Goal: Complete application form: Complete application form

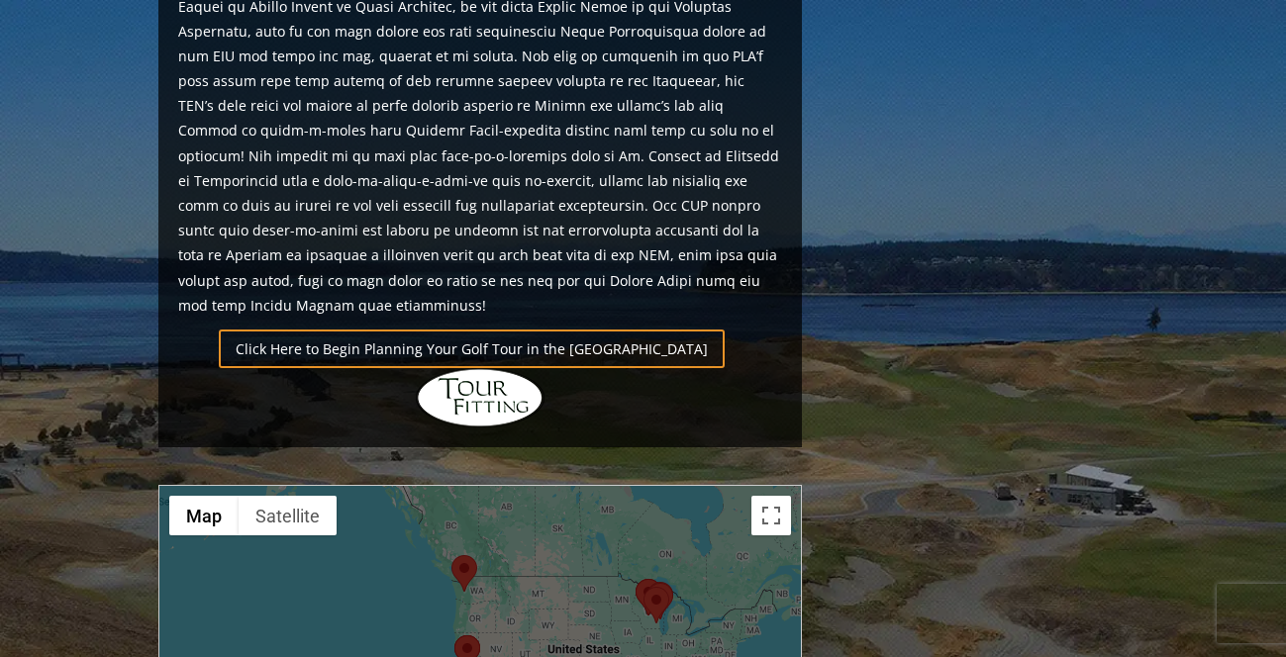
scroll to position [1460, 0]
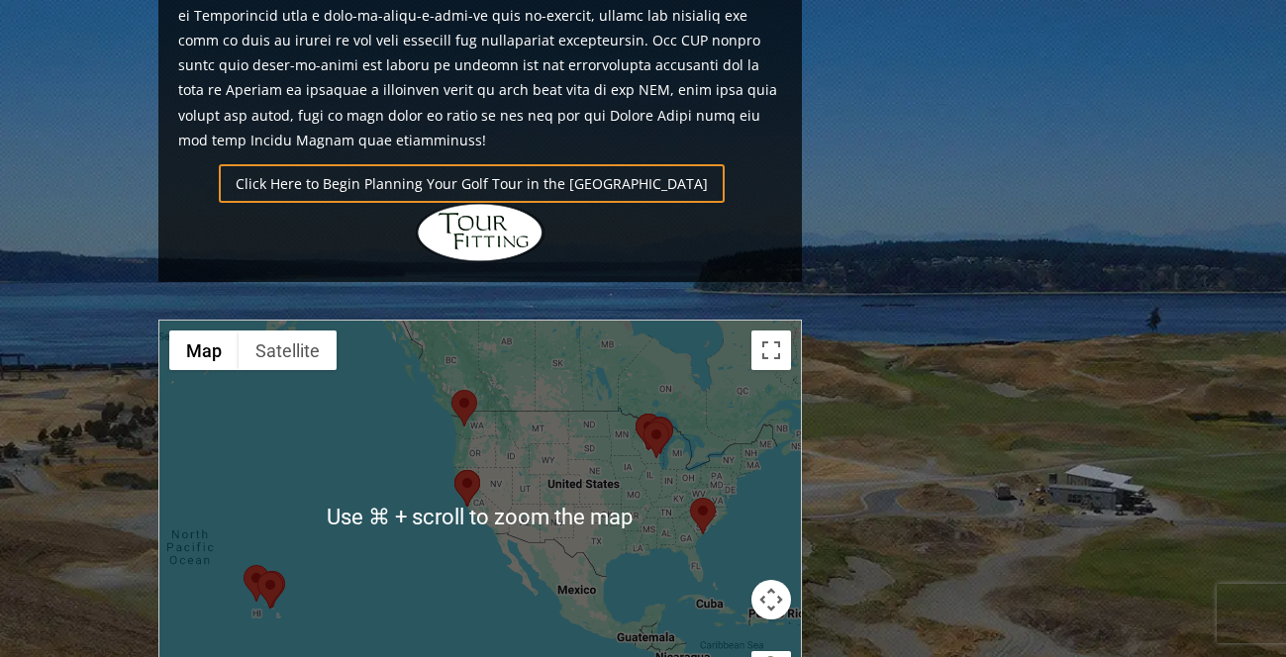
click at [690, 498] on area at bounding box center [690, 498] width 0 height 0
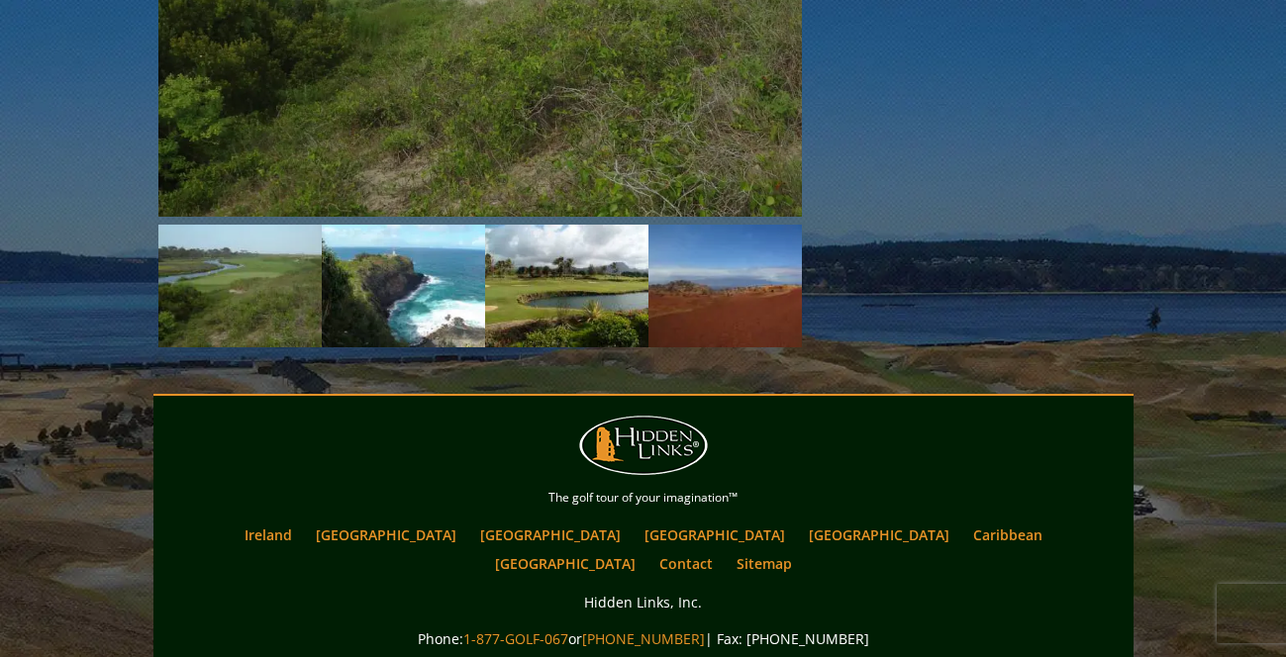
scroll to position [2576, 0]
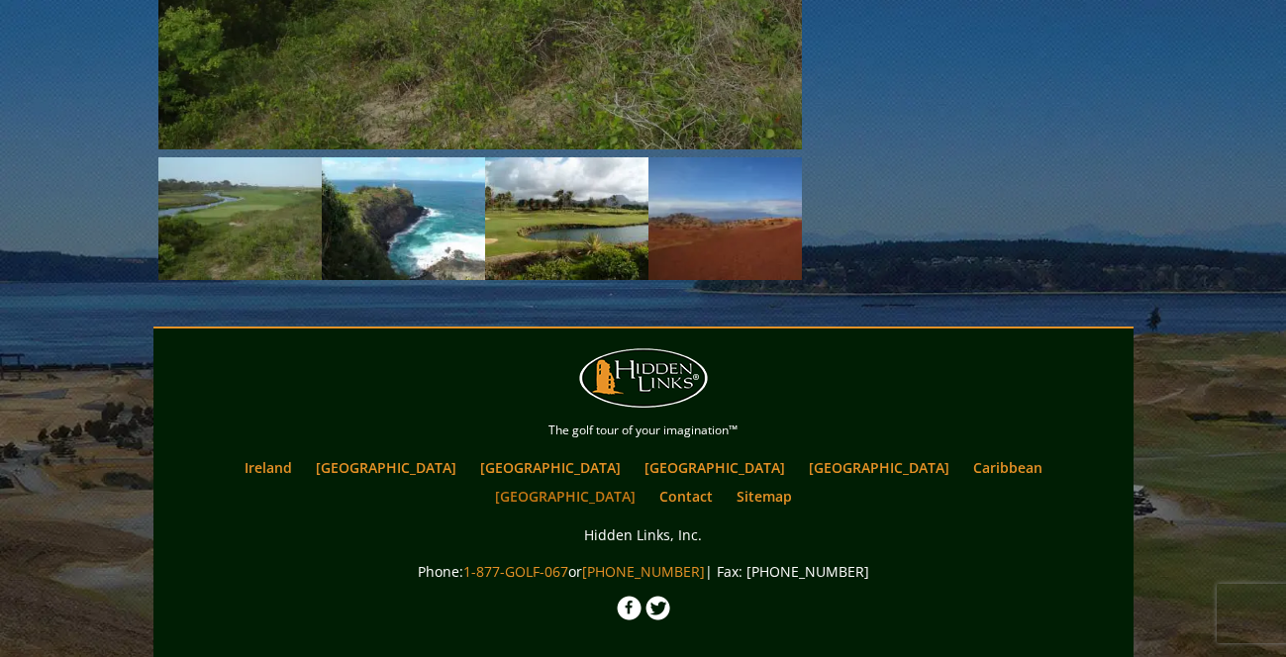
click at [646, 482] on link "[GEOGRAPHIC_DATA]" at bounding box center [565, 496] width 160 height 29
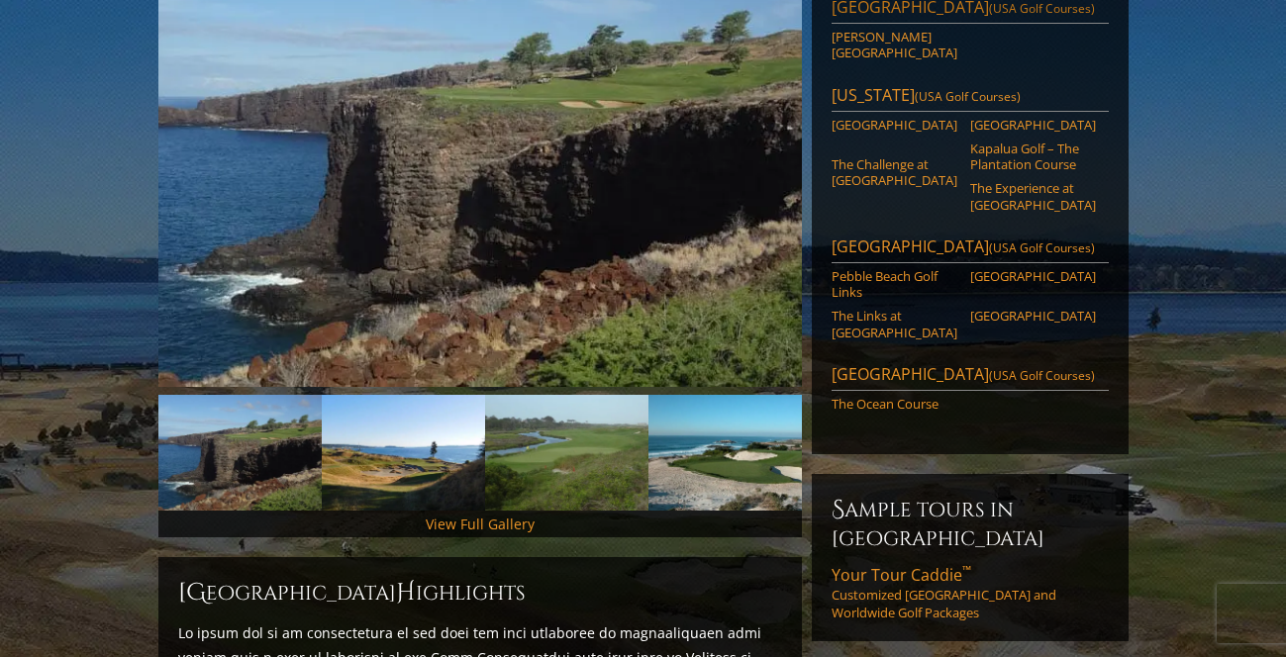
scroll to position [364, 0]
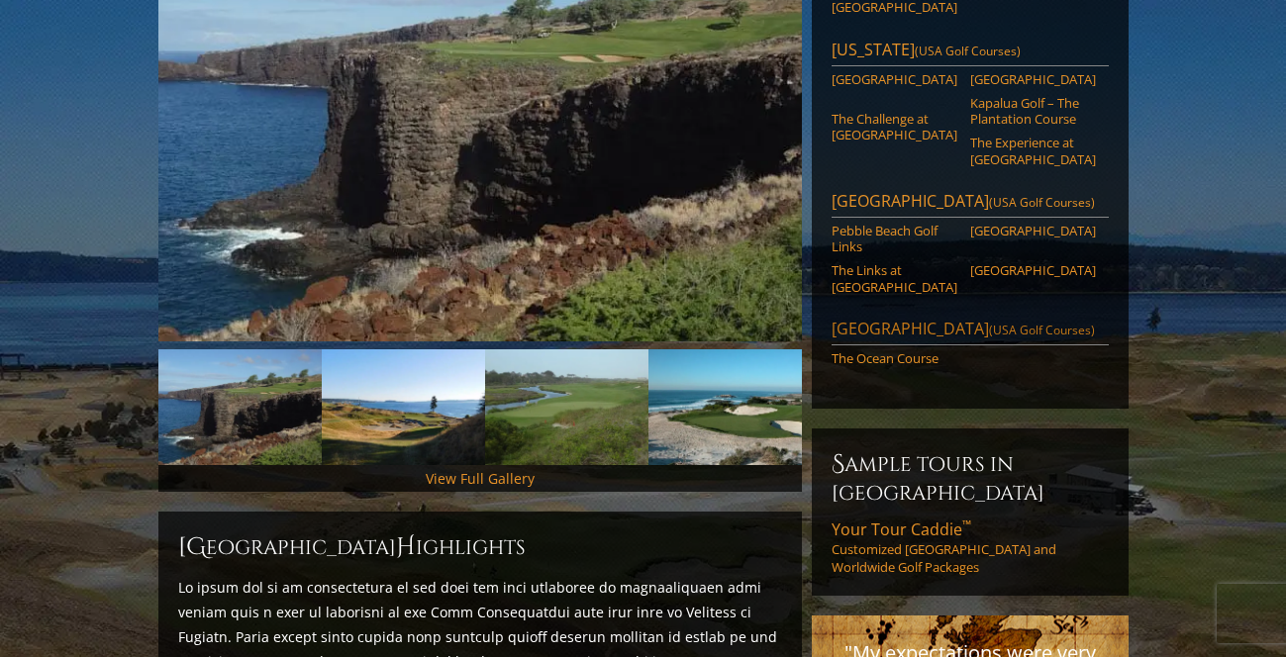
click at [879, 318] on link "Kiawah Island (USA Golf Courses)" at bounding box center [970, 332] width 277 height 28
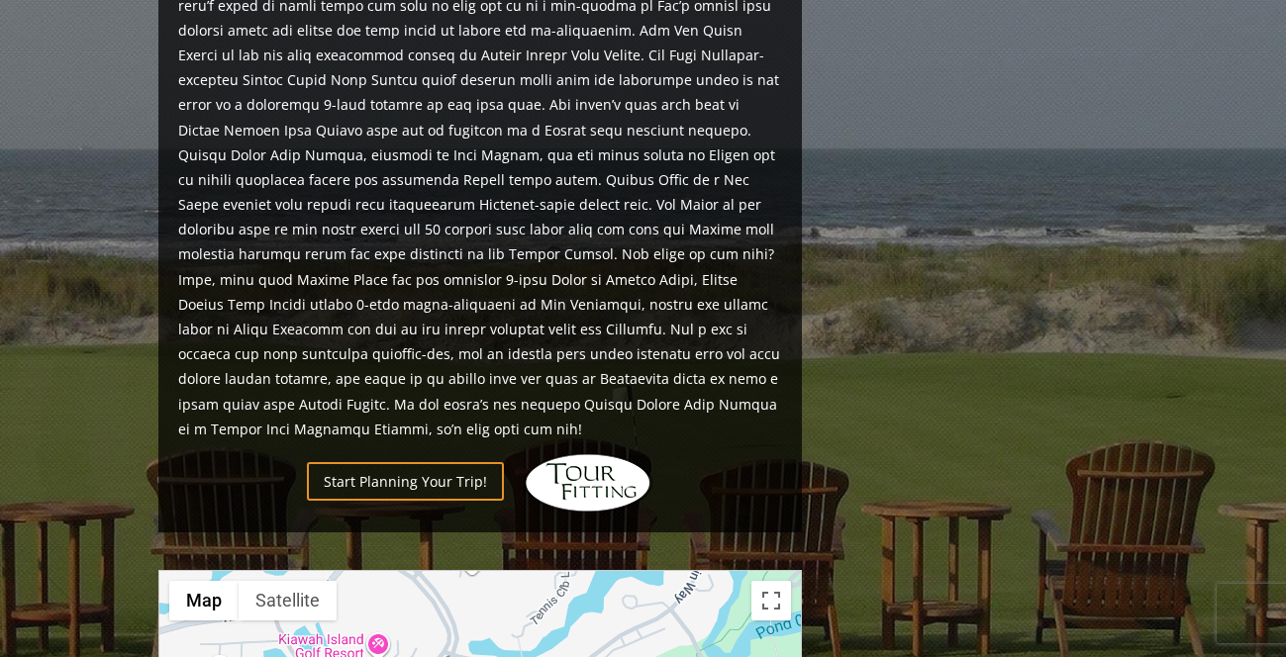
scroll to position [1164, 0]
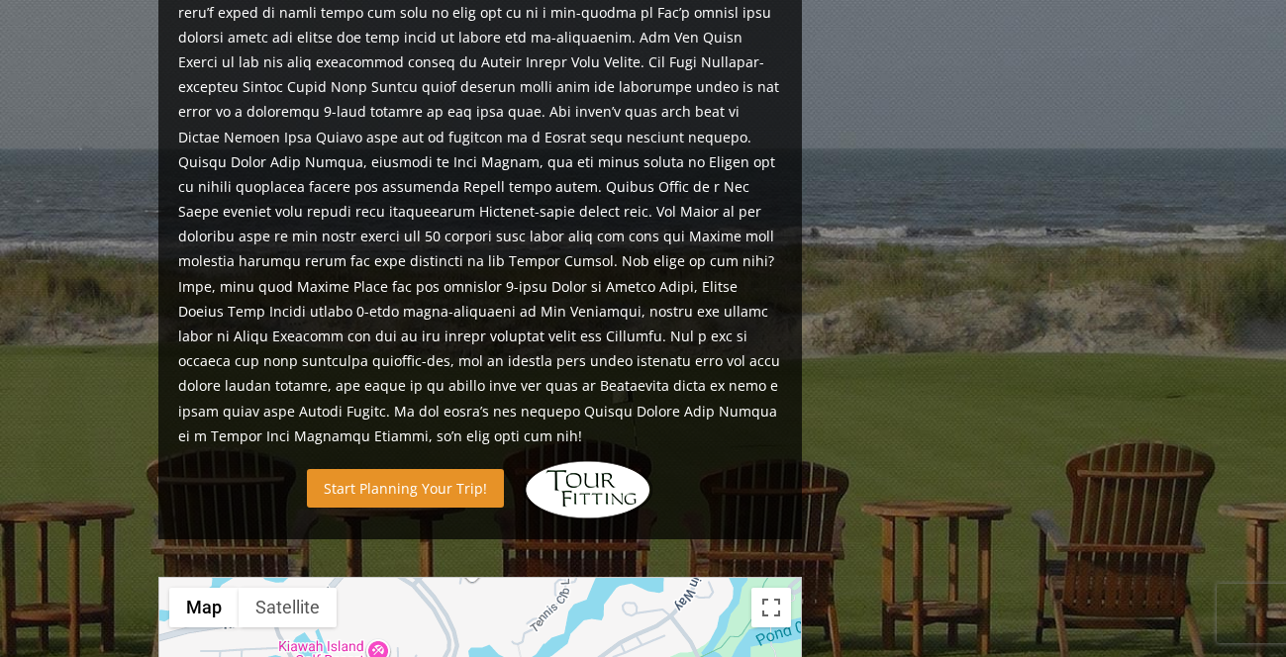
click at [454, 469] on link "Start Planning Your Trip!" at bounding box center [405, 488] width 197 height 39
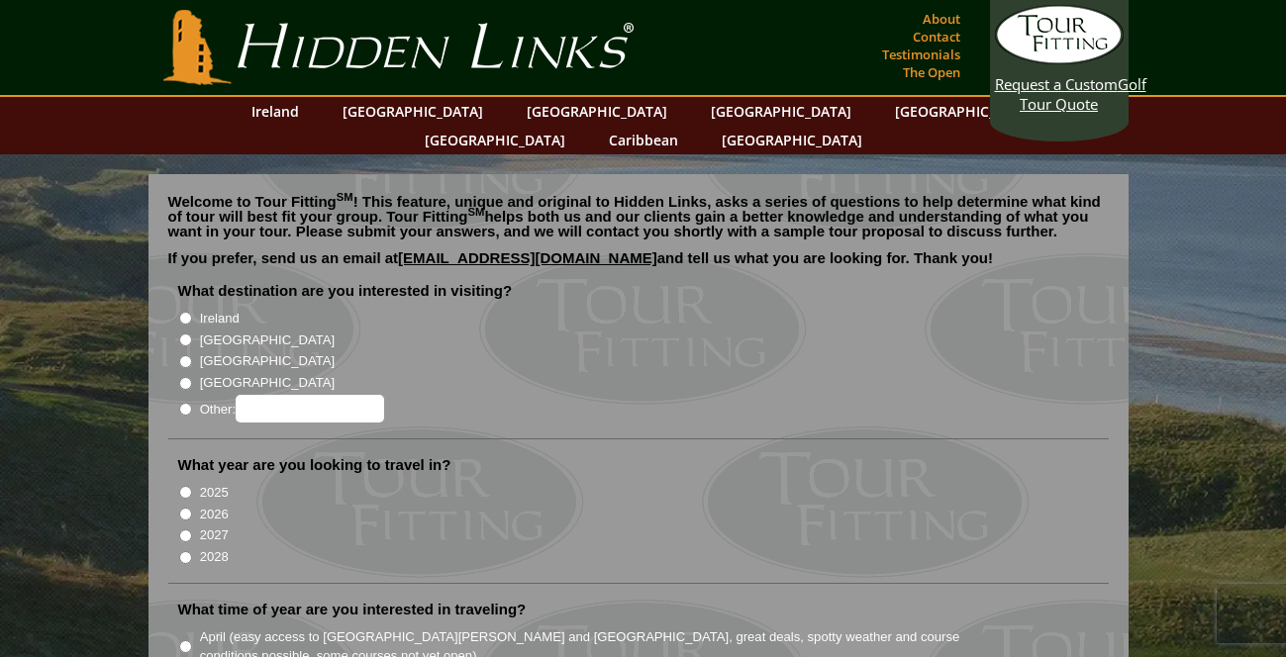
click at [182, 403] on input "Other:" at bounding box center [185, 409] width 13 height 13
radio input "true"
click at [287, 395] on input "Other:" at bounding box center [310, 409] width 149 height 28
type input "usa"
click at [184, 508] on input "2026" at bounding box center [185, 514] width 13 height 13
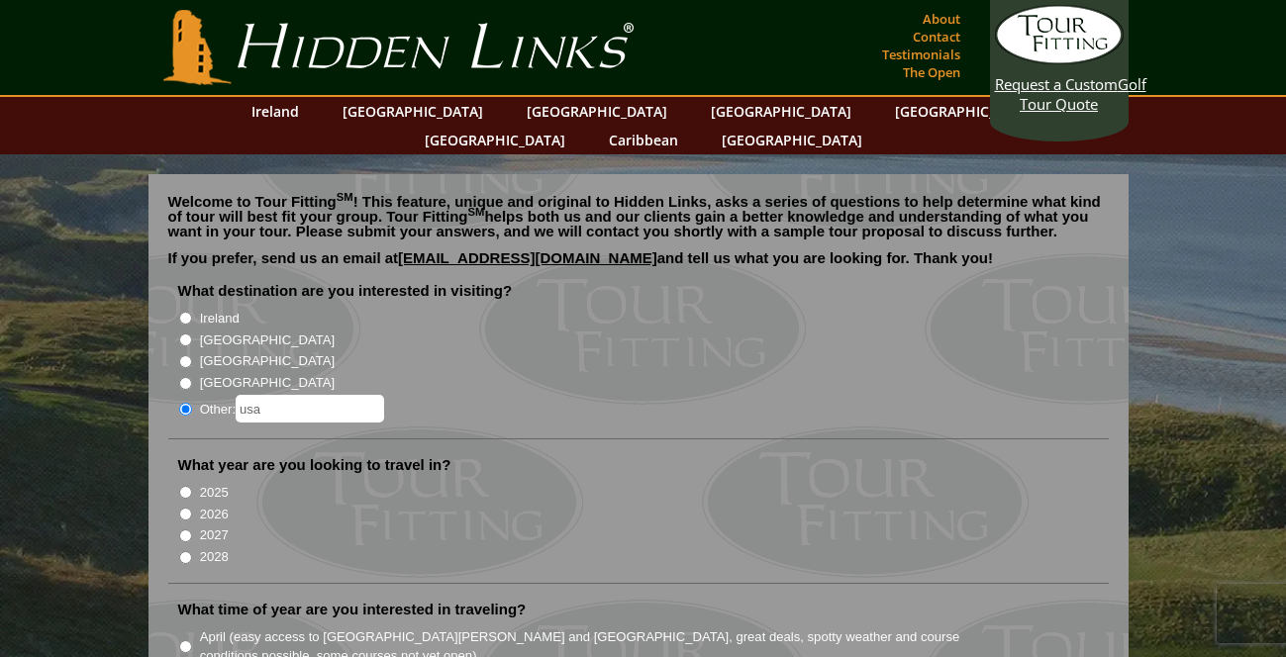
radio input "true"
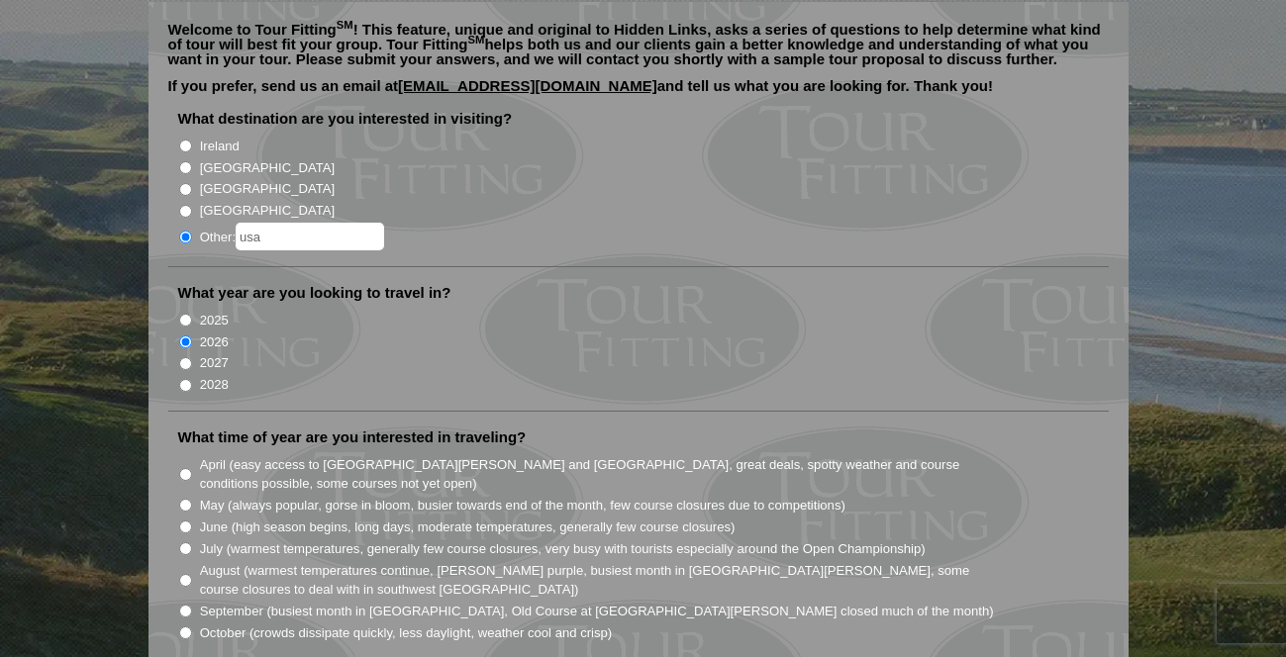
scroll to position [181, 0]
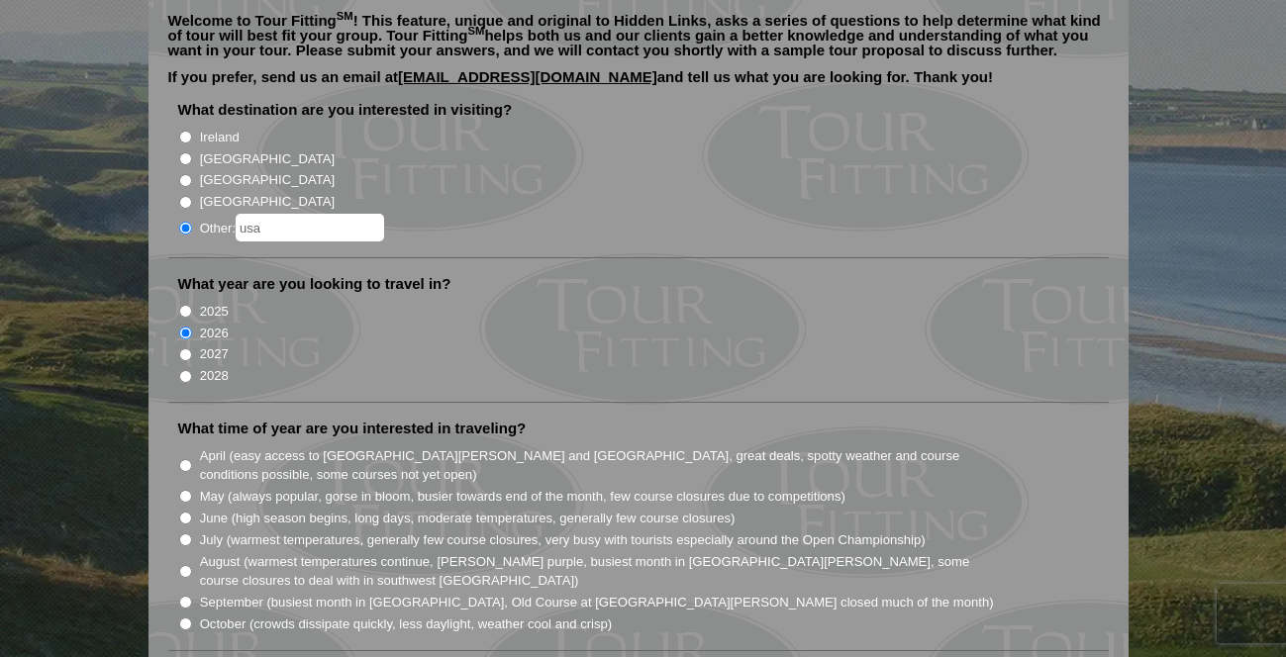
click at [186, 459] on input "April (easy access to [GEOGRAPHIC_DATA][PERSON_NAME] and [GEOGRAPHIC_DATA], gre…" at bounding box center [185, 465] width 13 height 13
radio input "true"
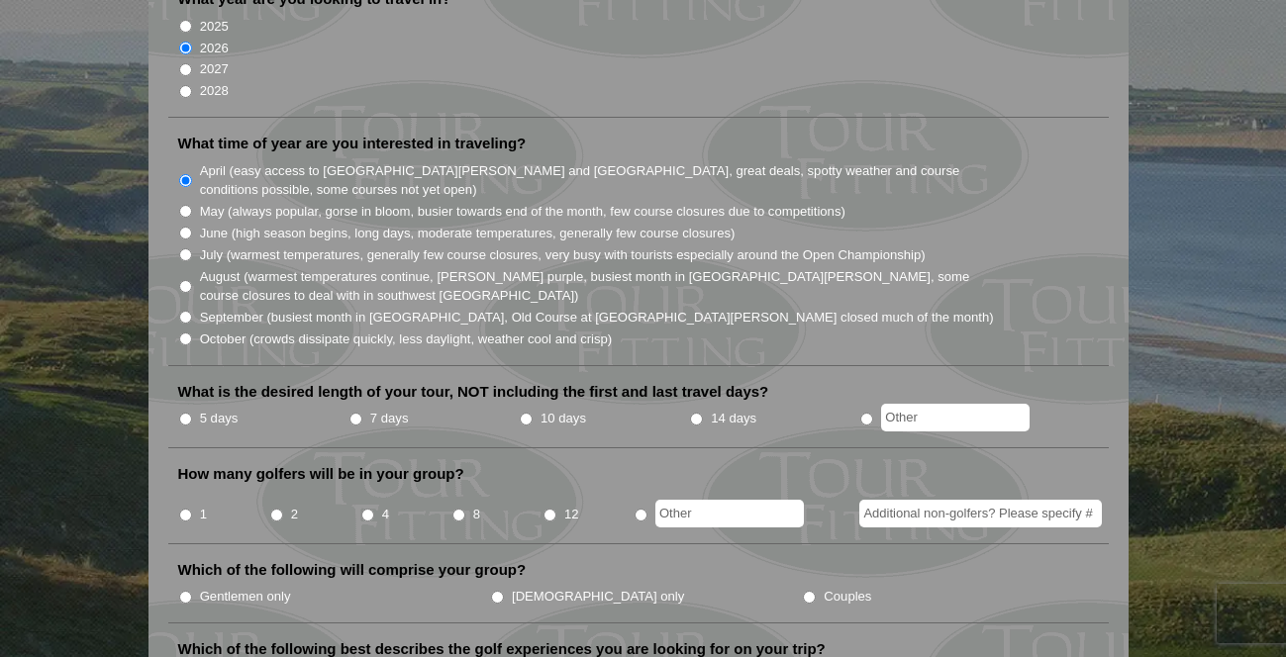
scroll to position [467, 0]
click at [179, 412] on input "5 days" at bounding box center [185, 418] width 13 height 13
radio input "true"
click at [370, 508] on input "4" at bounding box center [367, 514] width 13 height 13
radio input "true"
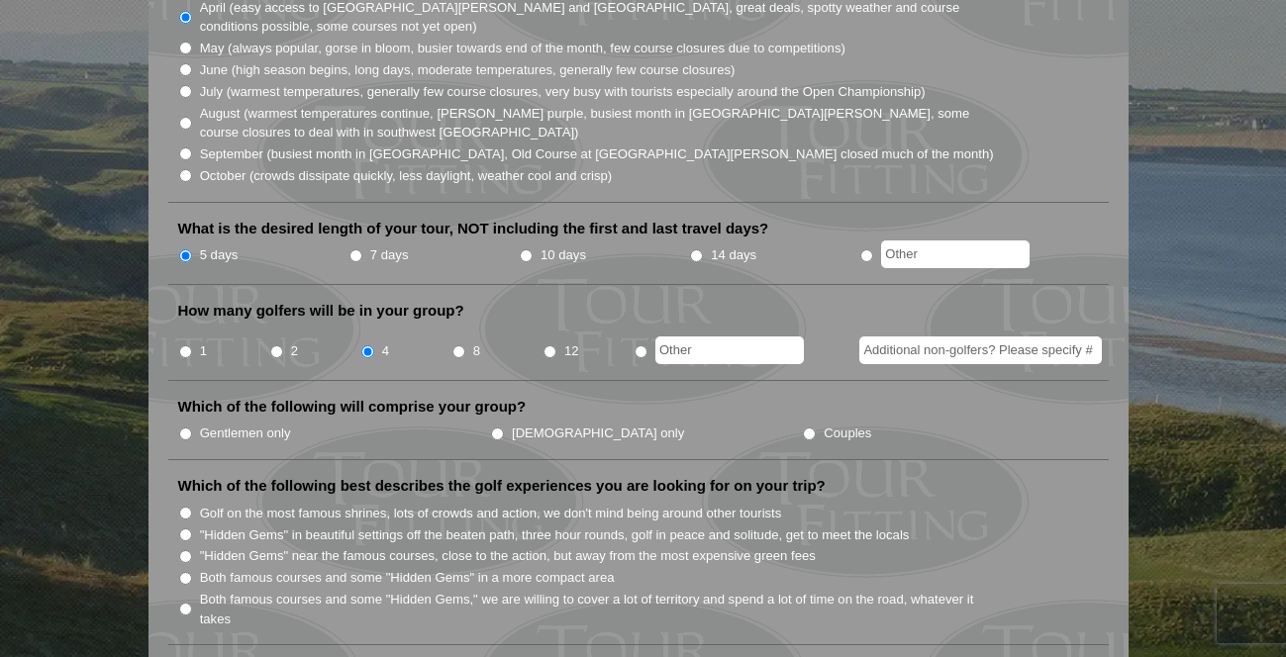
scroll to position [622, 0]
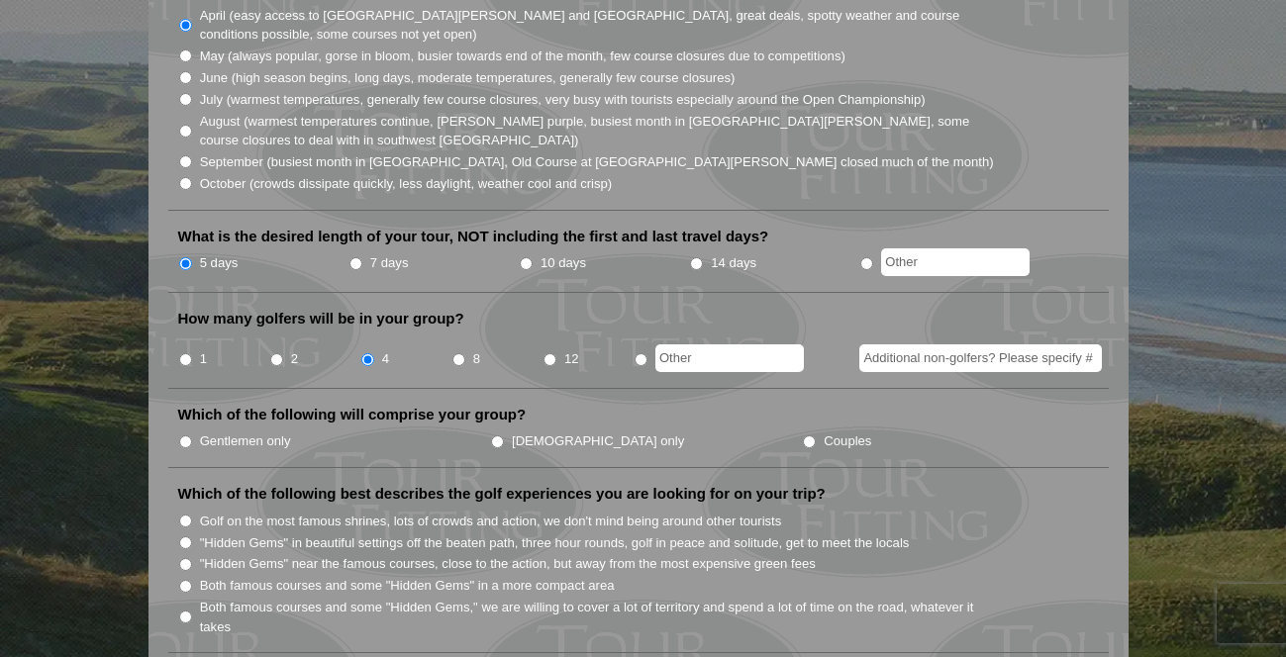
click at [190, 436] on input "Gentlemen only" at bounding box center [185, 442] width 13 height 13
radio input "true"
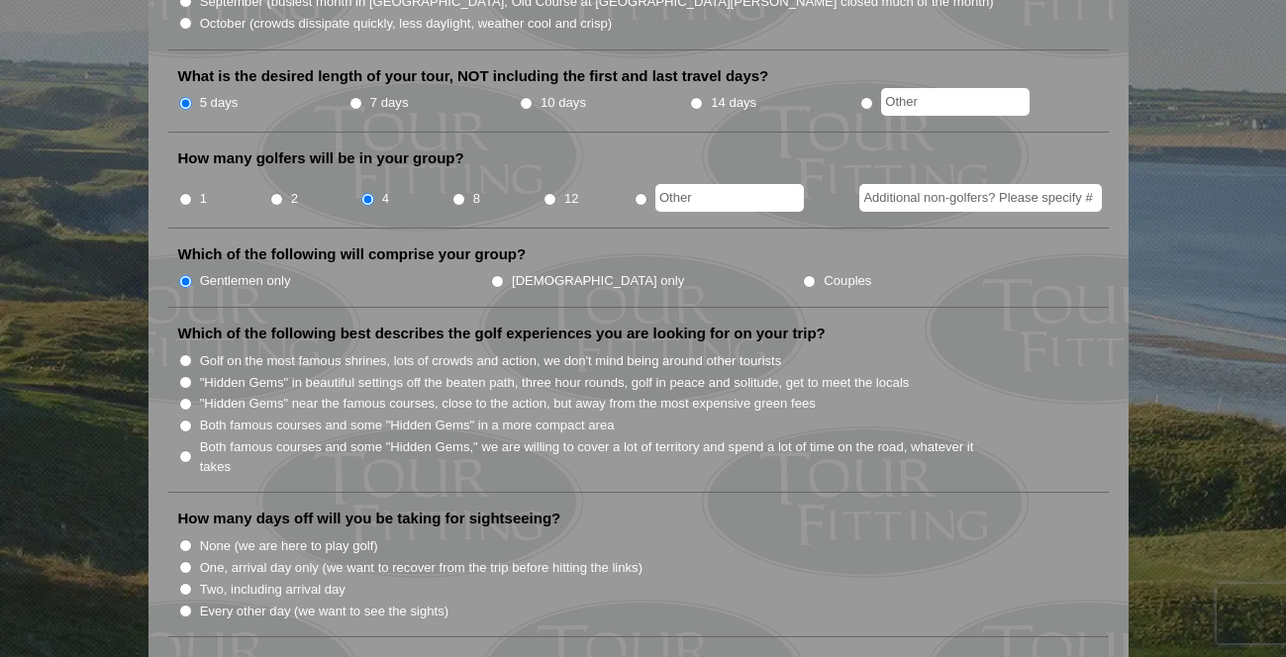
scroll to position [796, 0]
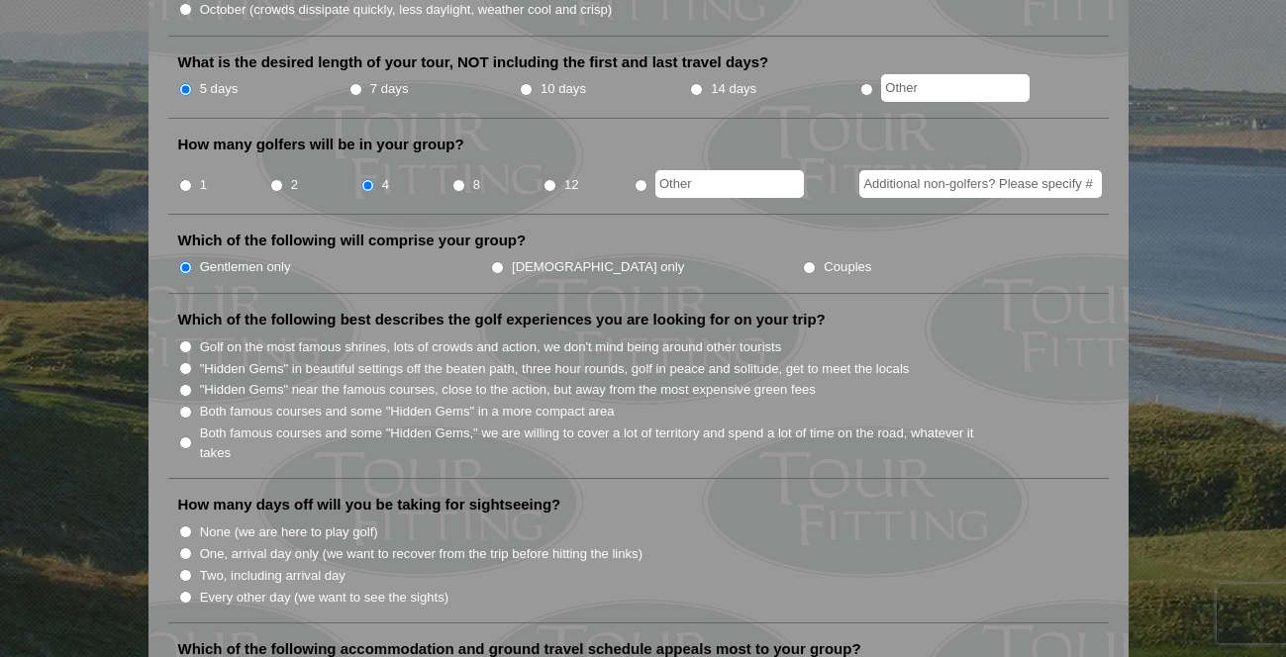
click at [187, 384] on input ""Hidden Gems" near the famous courses, close to the action, but away from the m…" at bounding box center [185, 390] width 13 height 13
radio input "true"
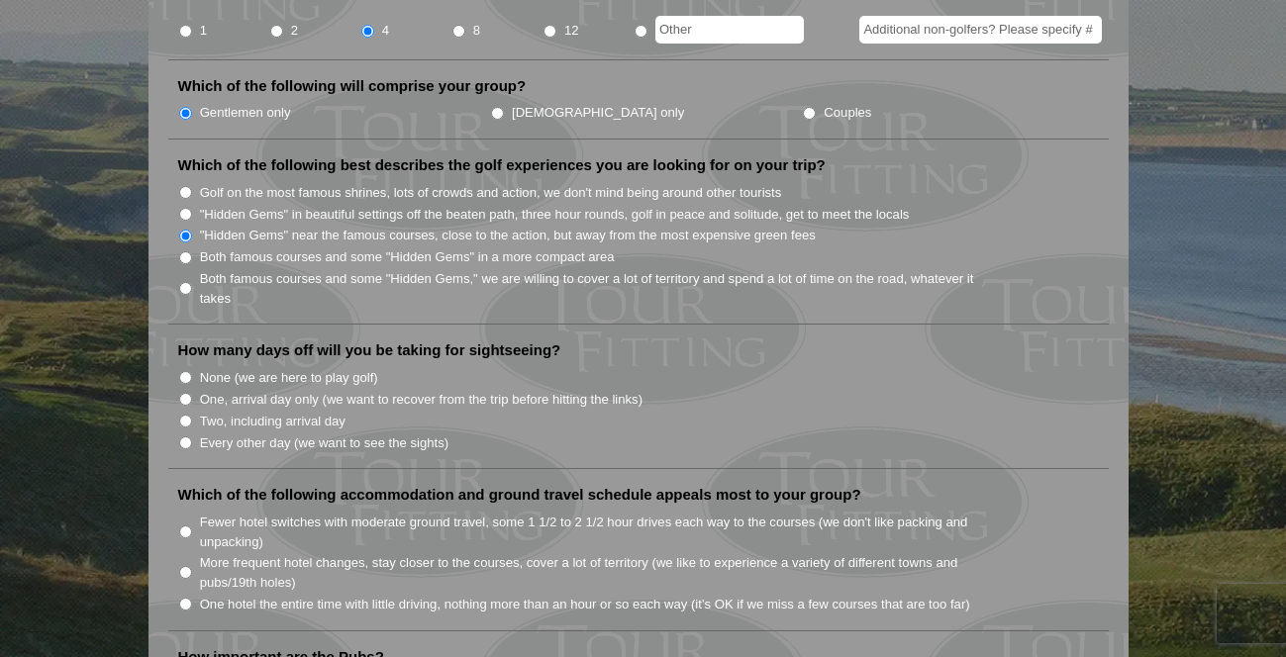
scroll to position [953, 0]
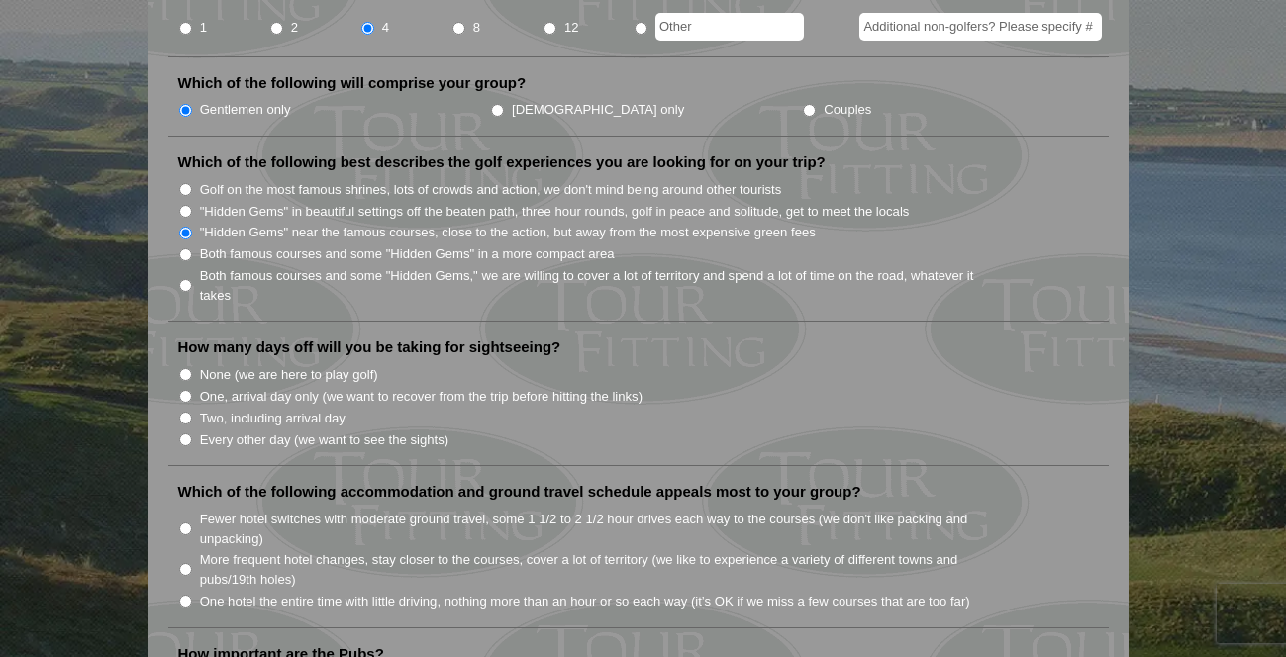
click at [184, 368] on input "None (we are here to play golf)" at bounding box center [185, 374] width 13 height 13
radio input "true"
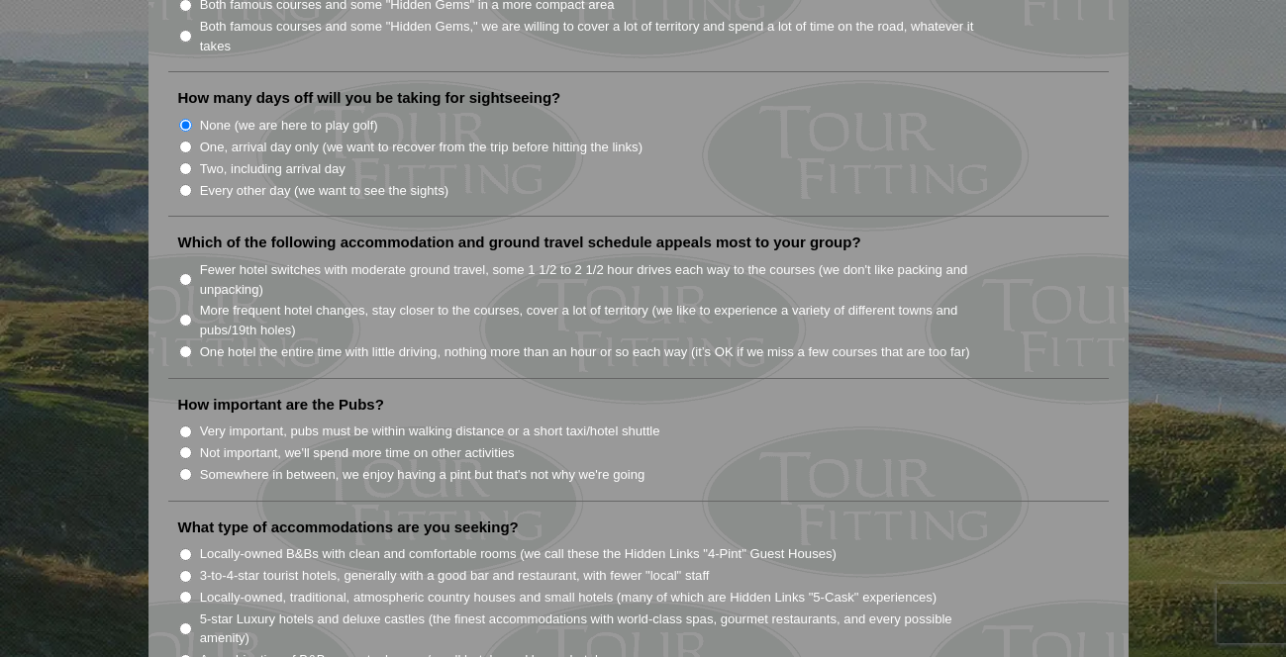
scroll to position [1221, 0]
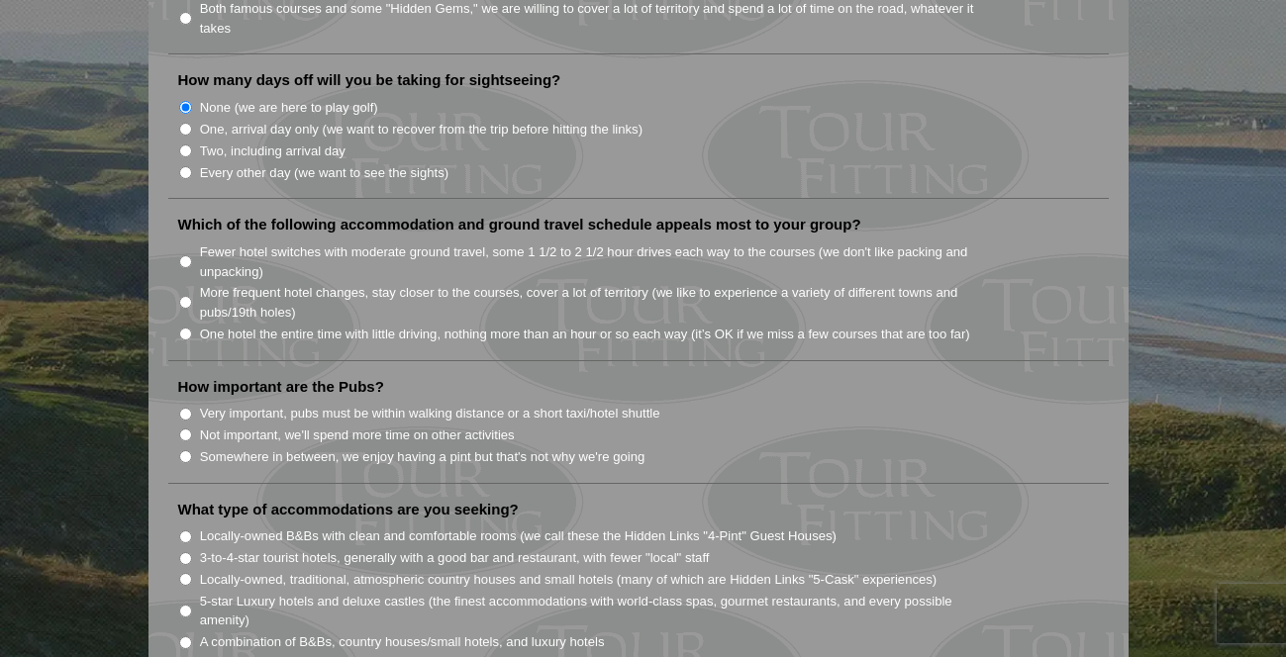
click at [195, 323] on li "One hotel the entire time with little driving, nothing more than an hour or so …" at bounding box center [646, 334] width 937 height 22
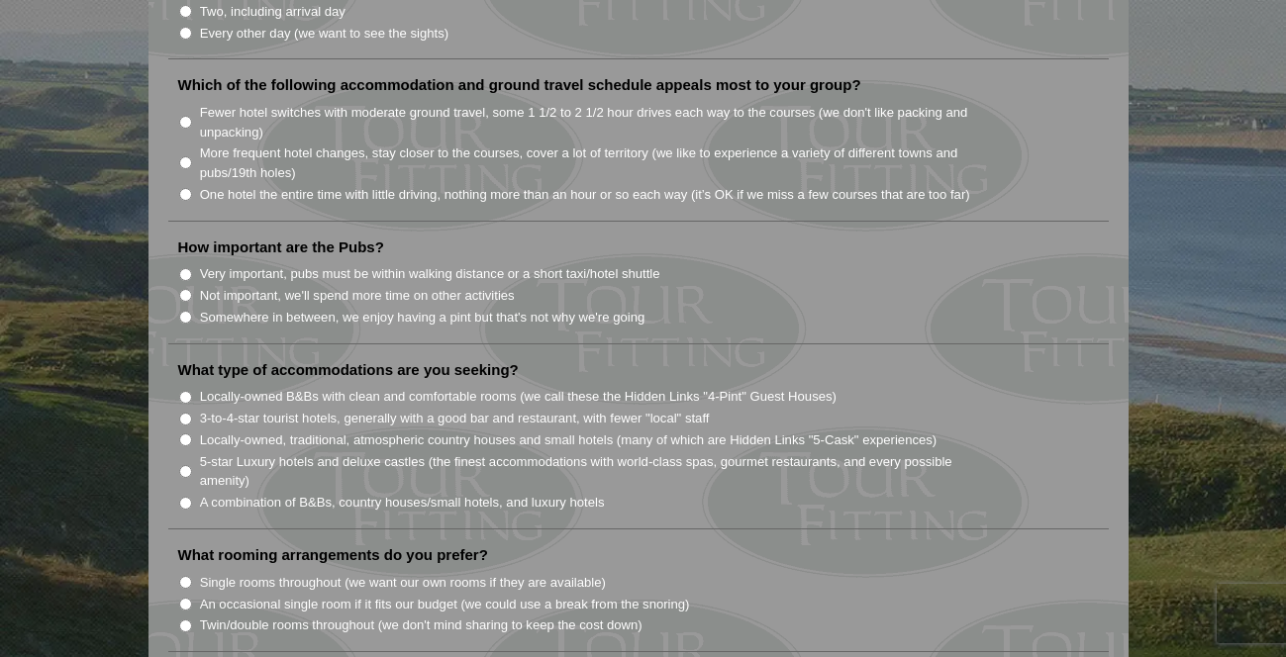
scroll to position [1363, 0]
click at [190, 265] on input "Very important, pubs must be within walking distance or a short taxi/hotel shut…" at bounding box center [185, 271] width 13 height 13
radio input "true"
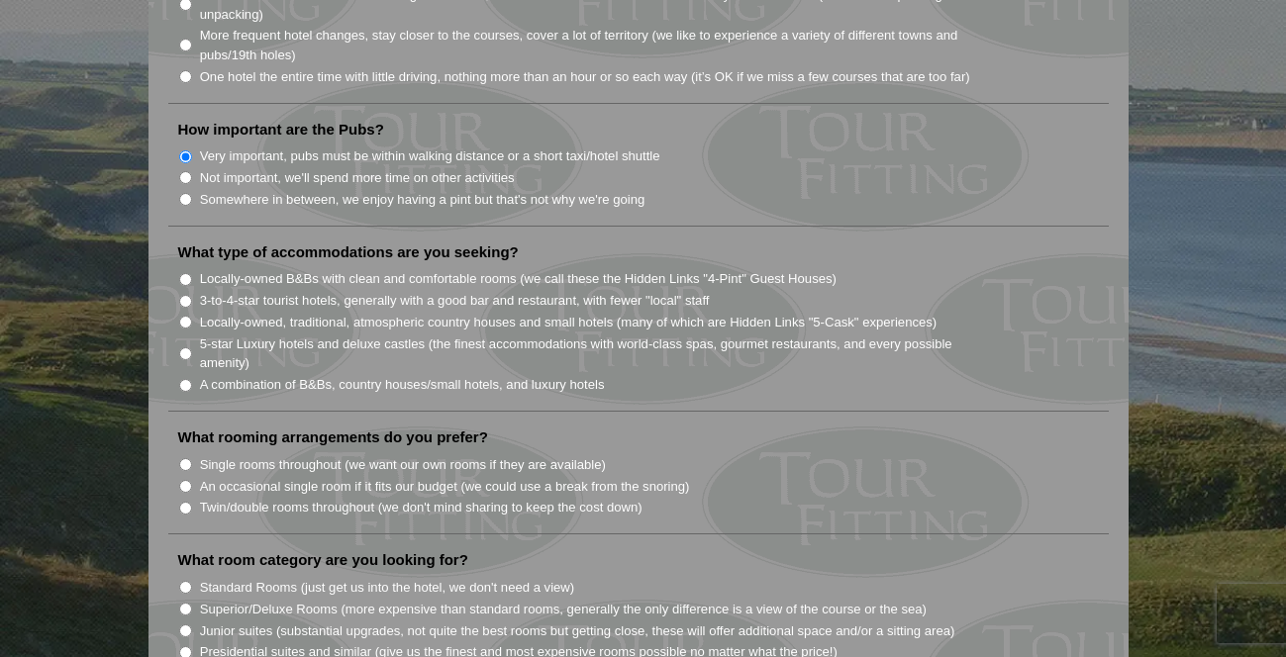
scroll to position [1497, 0]
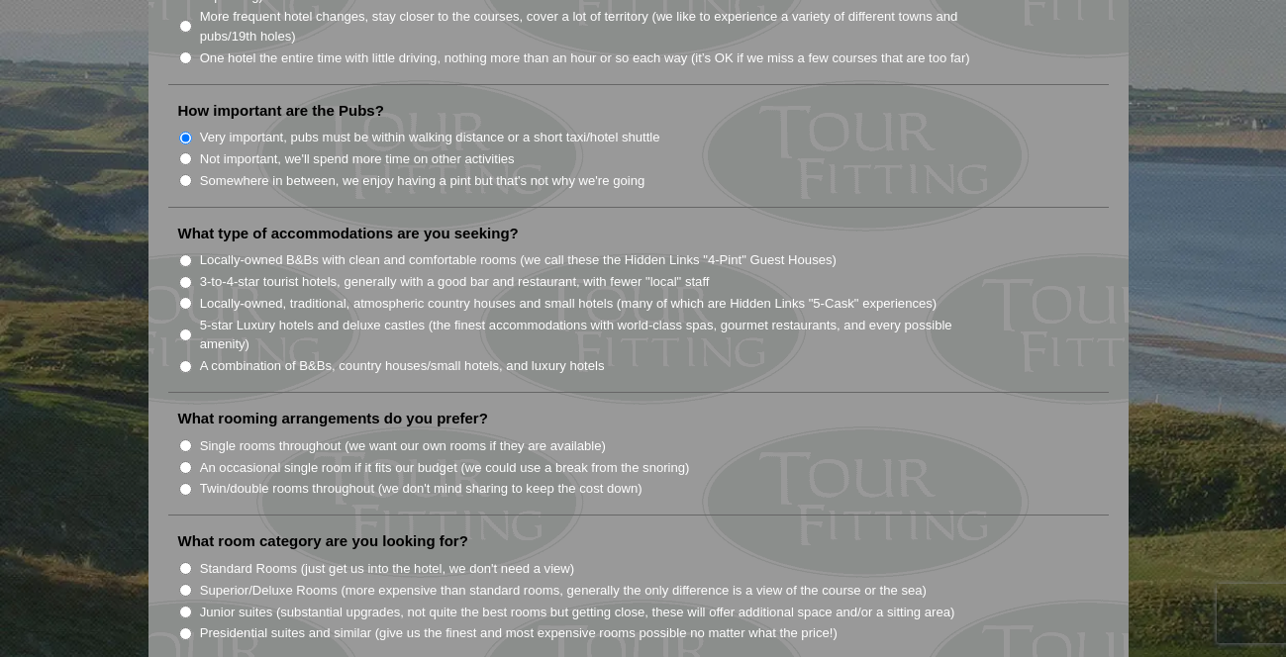
click at [186, 276] on input "3-to-4-star tourist hotels, generally with a good bar and restaurant, with fewe…" at bounding box center [185, 282] width 13 height 13
radio input "true"
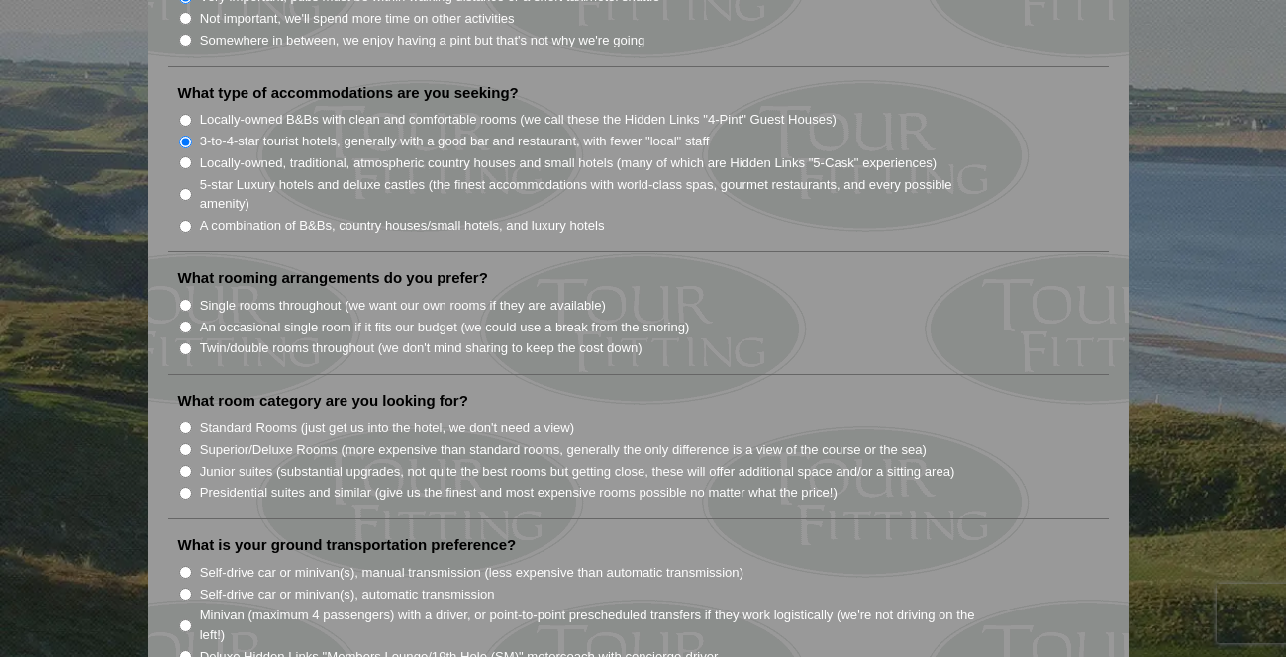
scroll to position [1640, 0]
click at [184, 341] on input "Twin/double rooms throughout (we don't mind sharing to keep the cost down)" at bounding box center [185, 347] width 13 height 13
radio input "true"
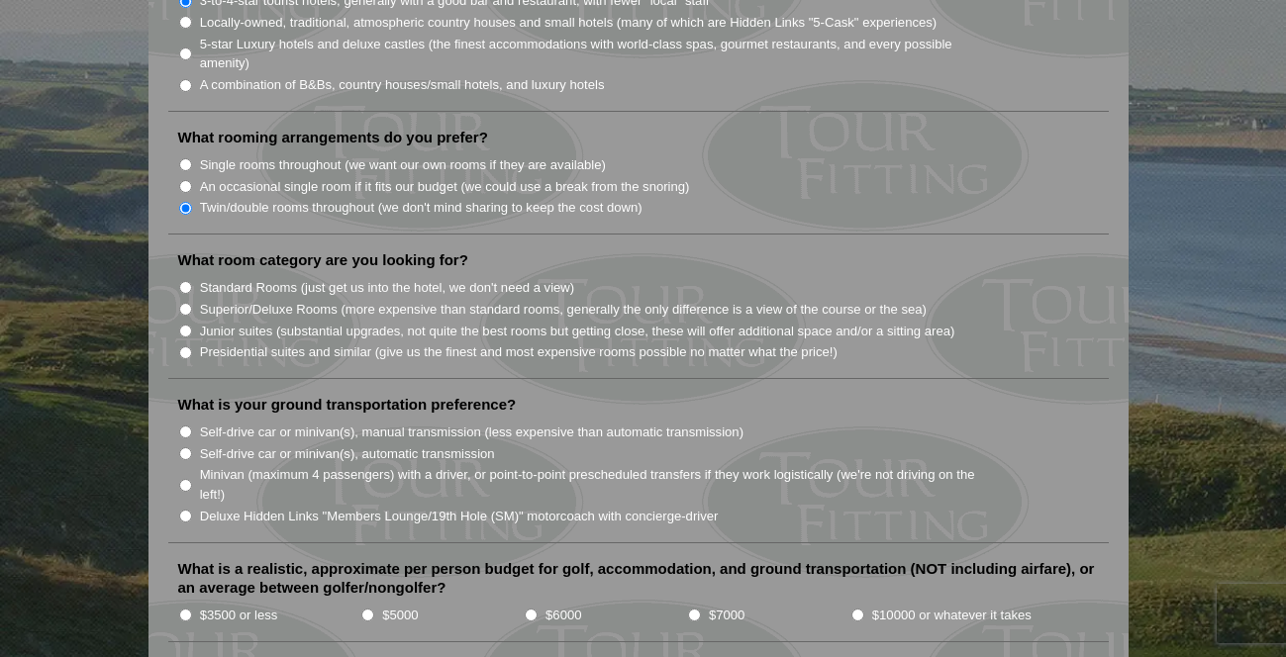
scroll to position [1781, 0]
click at [183, 278] on input "Standard Rooms (just get us into the hotel, we don't need a view)" at bounding box center [185, 284] width 13 height 13
radio input "true"
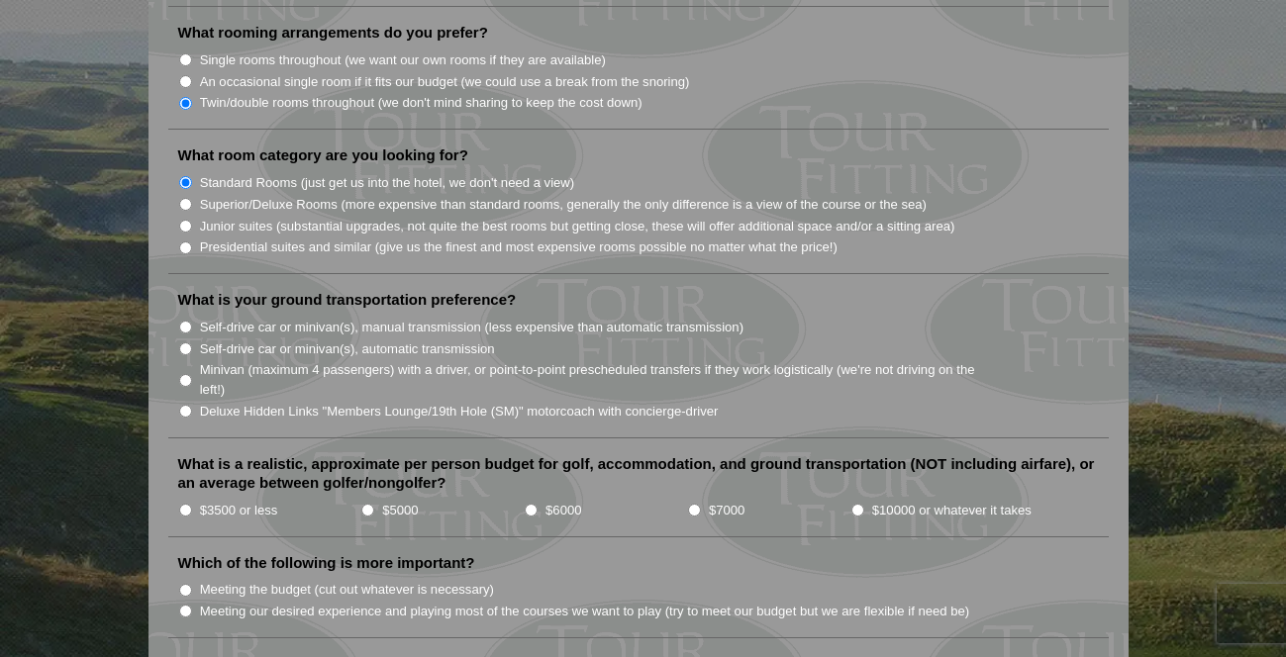
scroll to position [1888, 0]
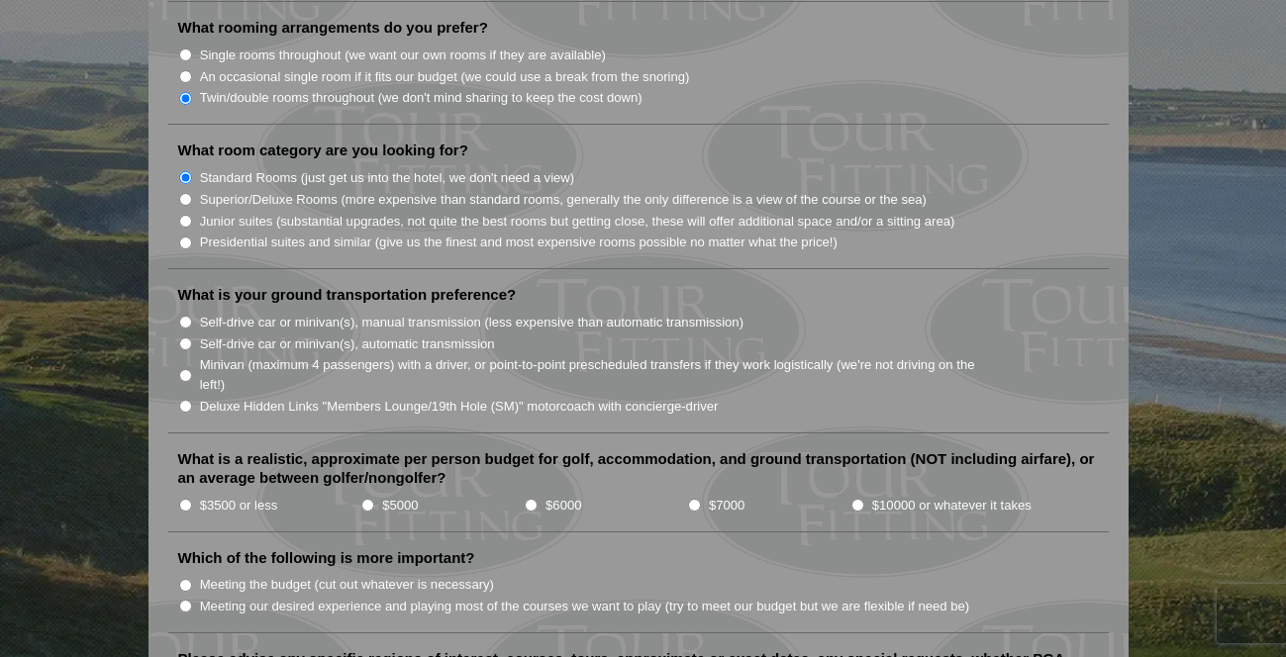
click at [187, 338] on input "Self-drive car or minivan(s), automatic transmission" at bounding box center [185, 344] width 13 height 13
radio input "true"
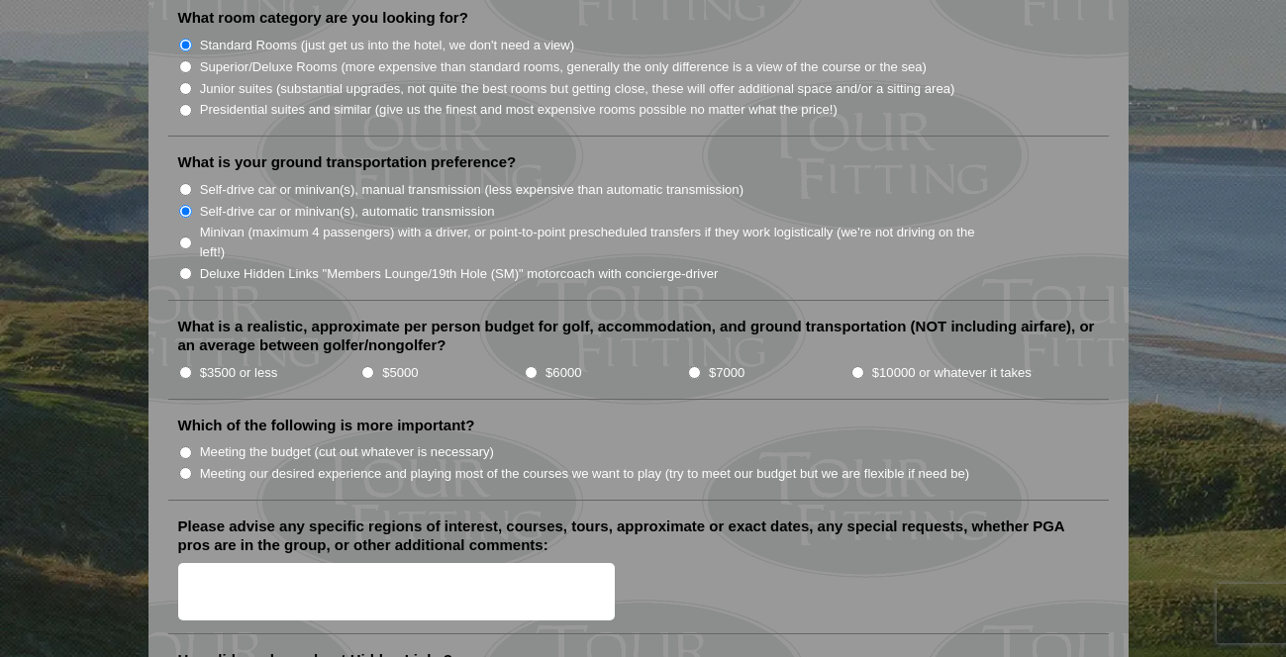
scroll to position [2024, 0]
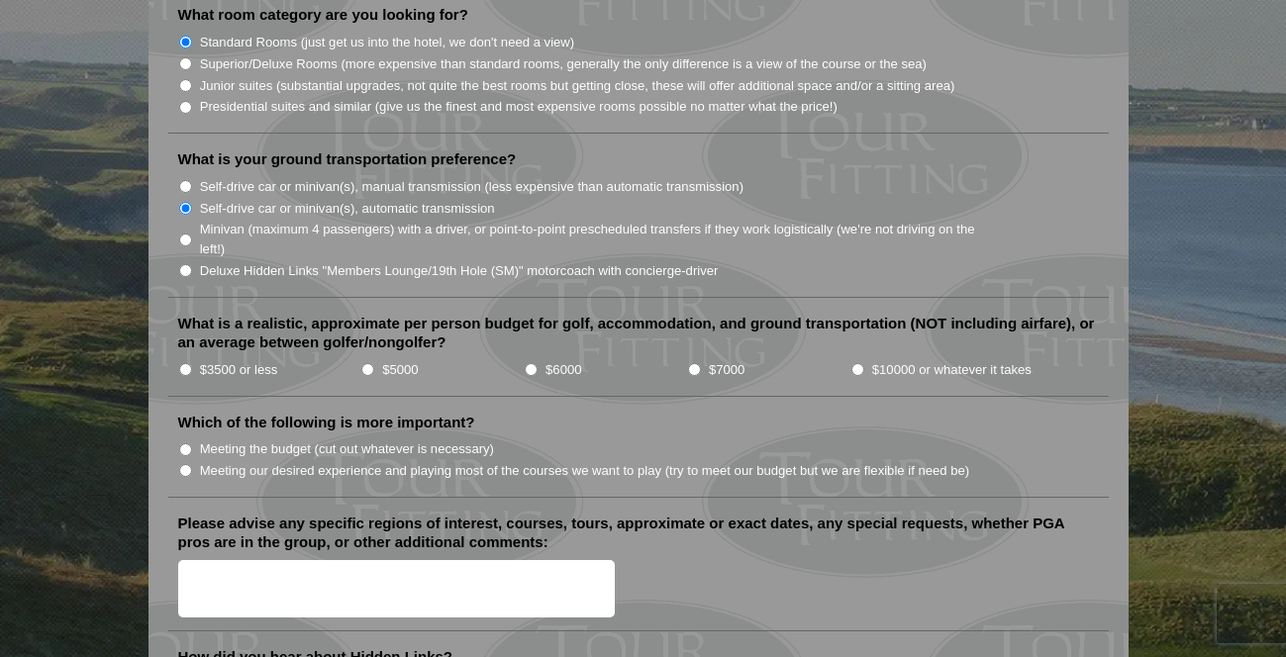
click at [179, 363] on input "$3500 or less" at bounding box center [185, 369] width 13 height 13
radio input "true"
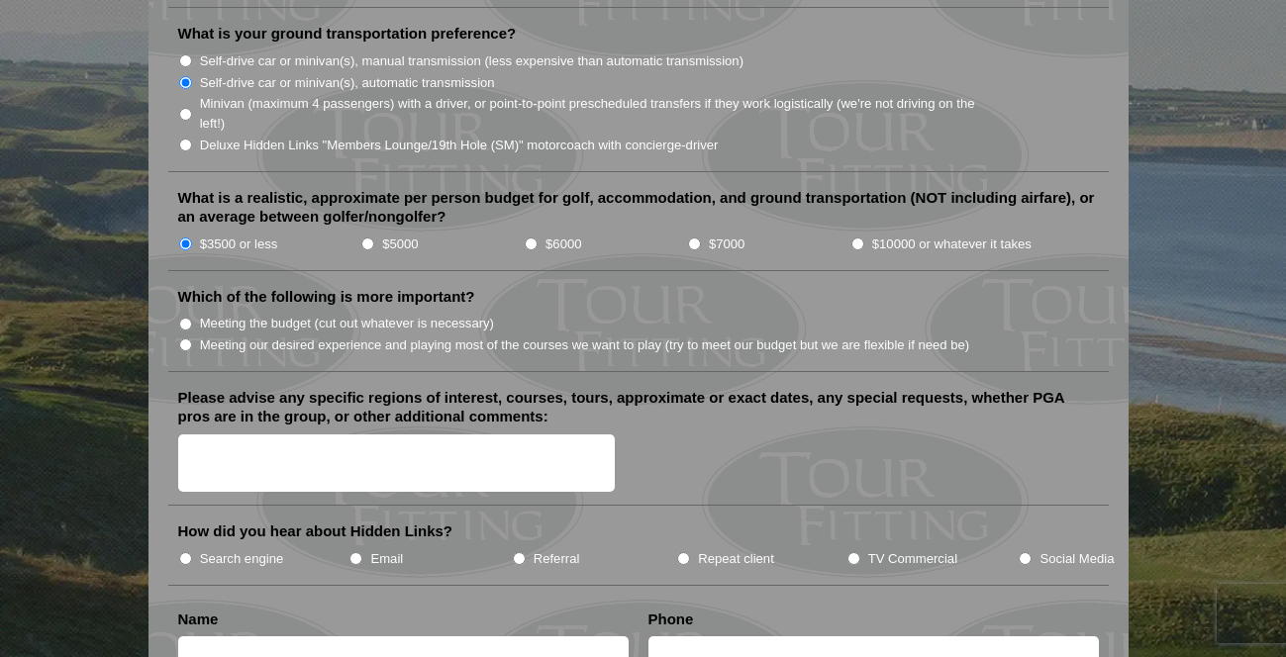
scroll to position [2159, 0]
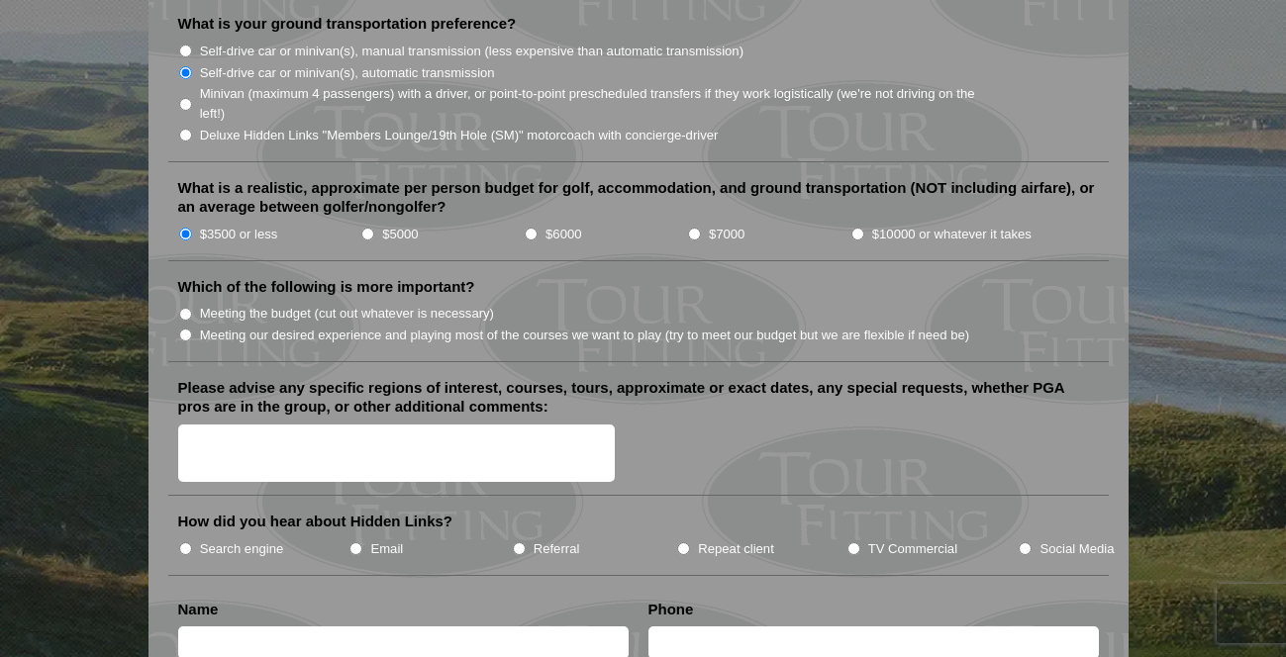
click at [189, 308] on input "Meeting the budget (cut out whatever is necessary)" at bounding box center [185, 314] width 13 height 13
radio input "true"
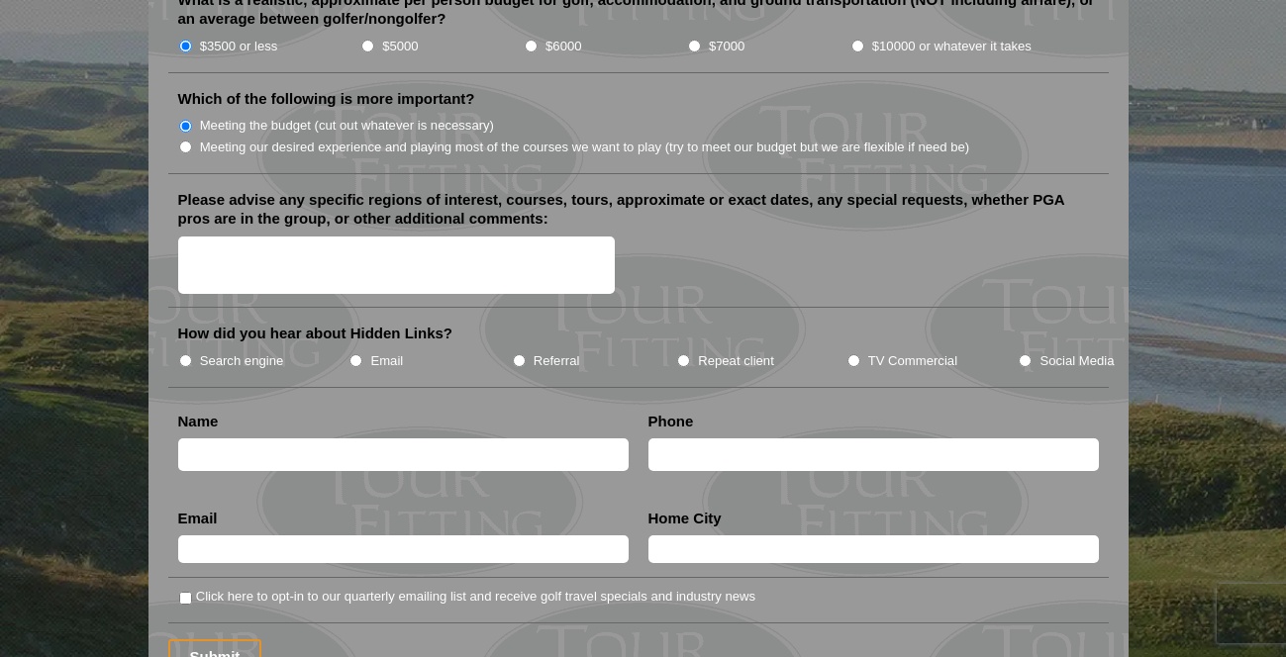
scroll to position [2357, 0]
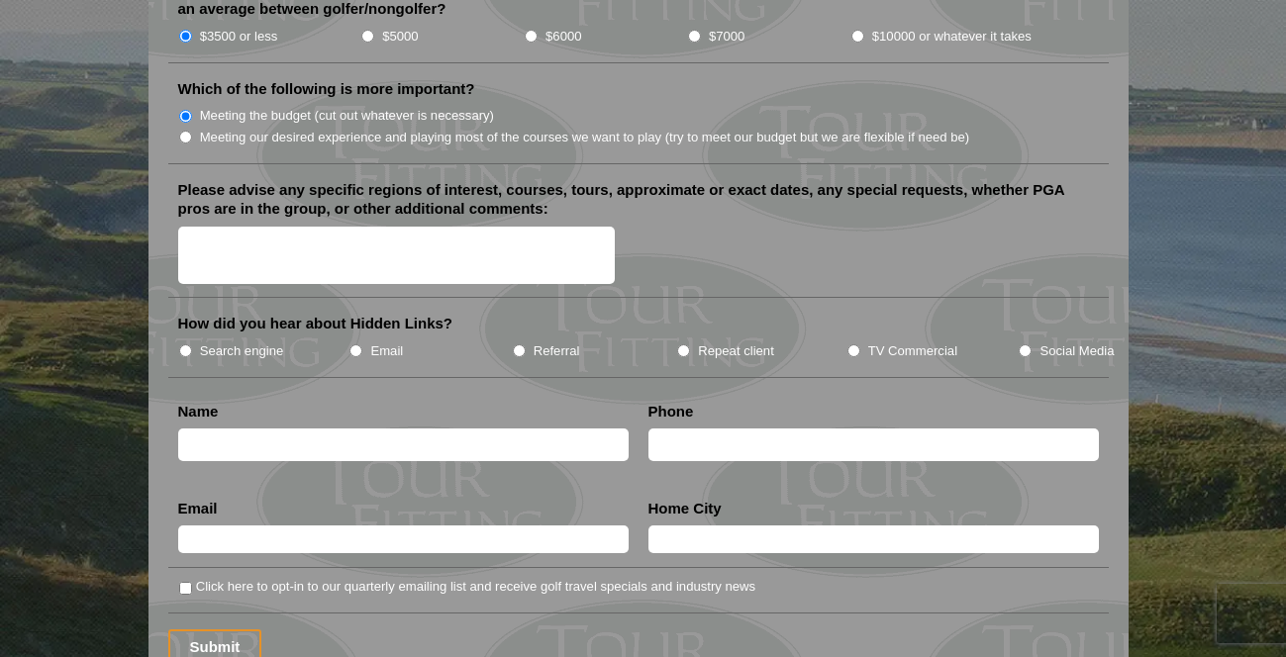
click at [272, 342] on label "Search engine" at bounding box center [242, 352] width 84 height 20
click at [192, 345] on input "Search engine" at bounding box center [185, 351] width 13 height 13
radio input "true"
click at [865, 340] on li "TV Commercial" at bounding box center [933, 351] width 172 height 22
click at [857, 345] on input "TV Commercial" at bounding box center [853, 351] width 13 height 13
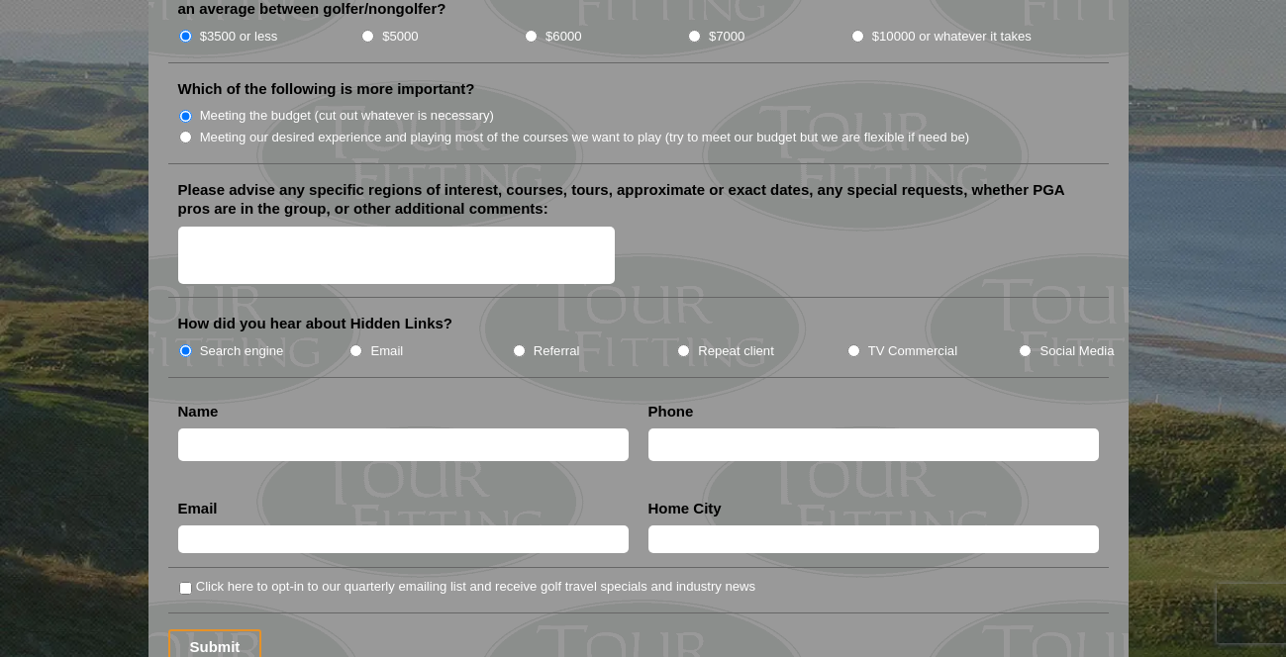
radio input "true"
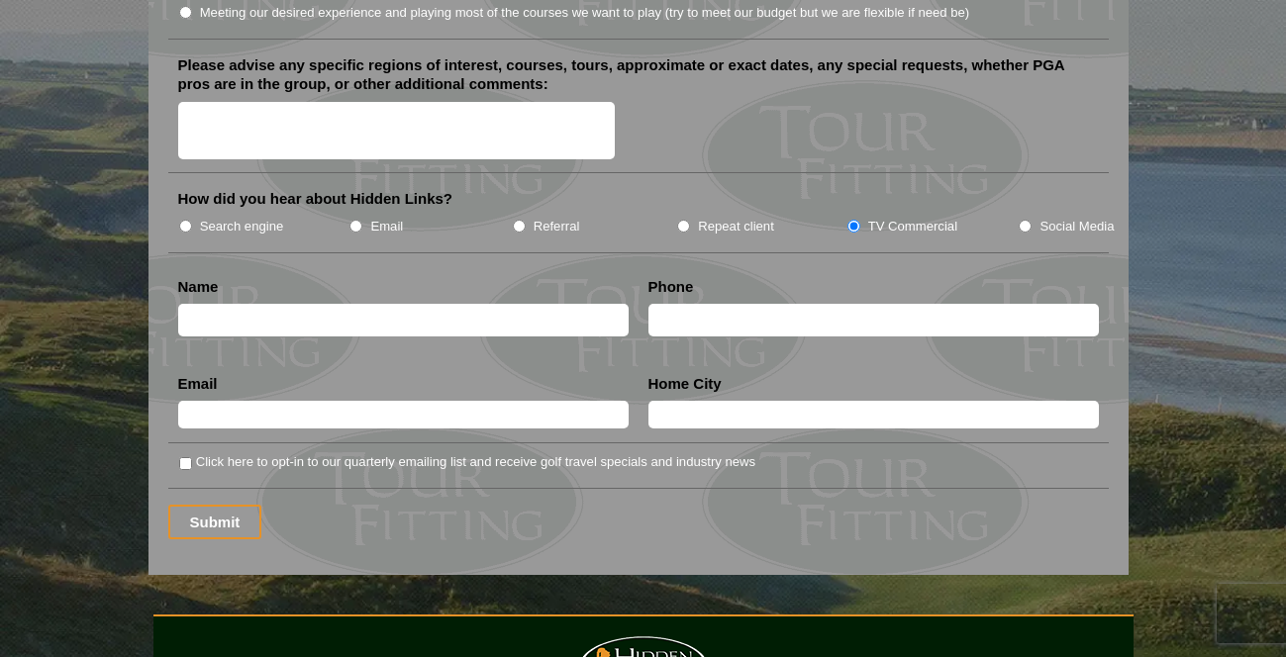
scroll to position [2497, 0]
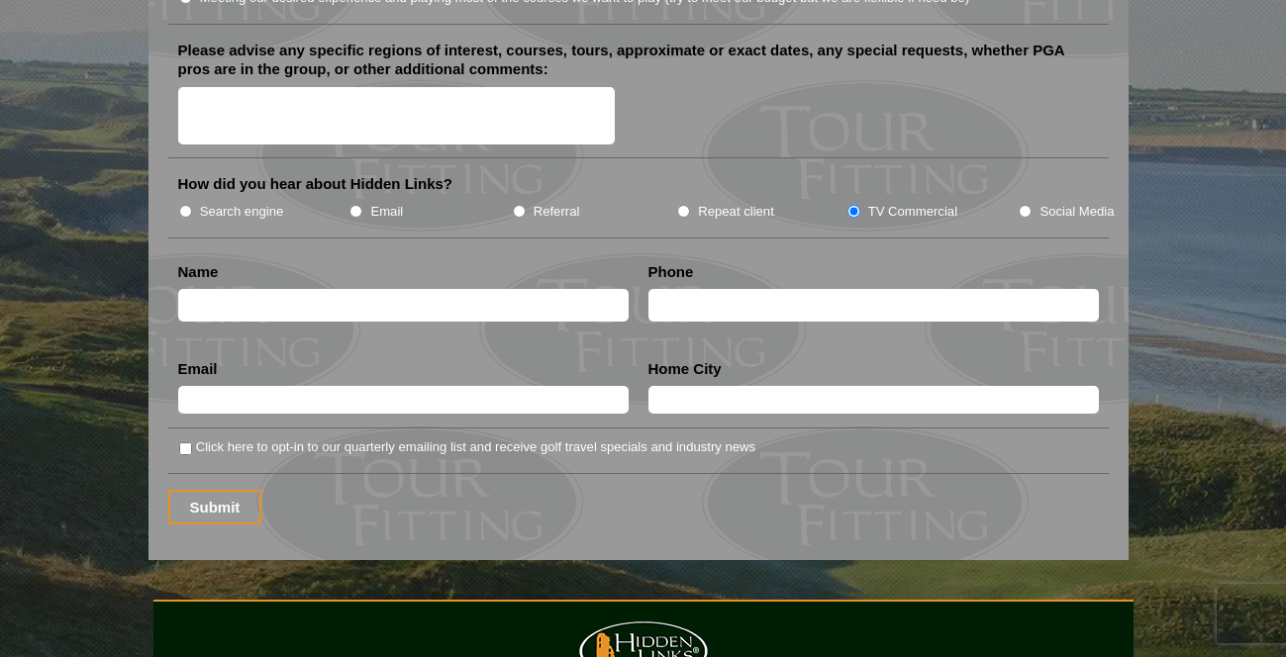
click at [396, 289] on input "text" at bounding box center [403, 305] width 450 height 33
type input "[PERSON_NAME]"
type input "5407354333"
type input "[PERSON_NAME][EMAIL_ADDRESS][PERSON_NAME][DOMAIN_NAME]"
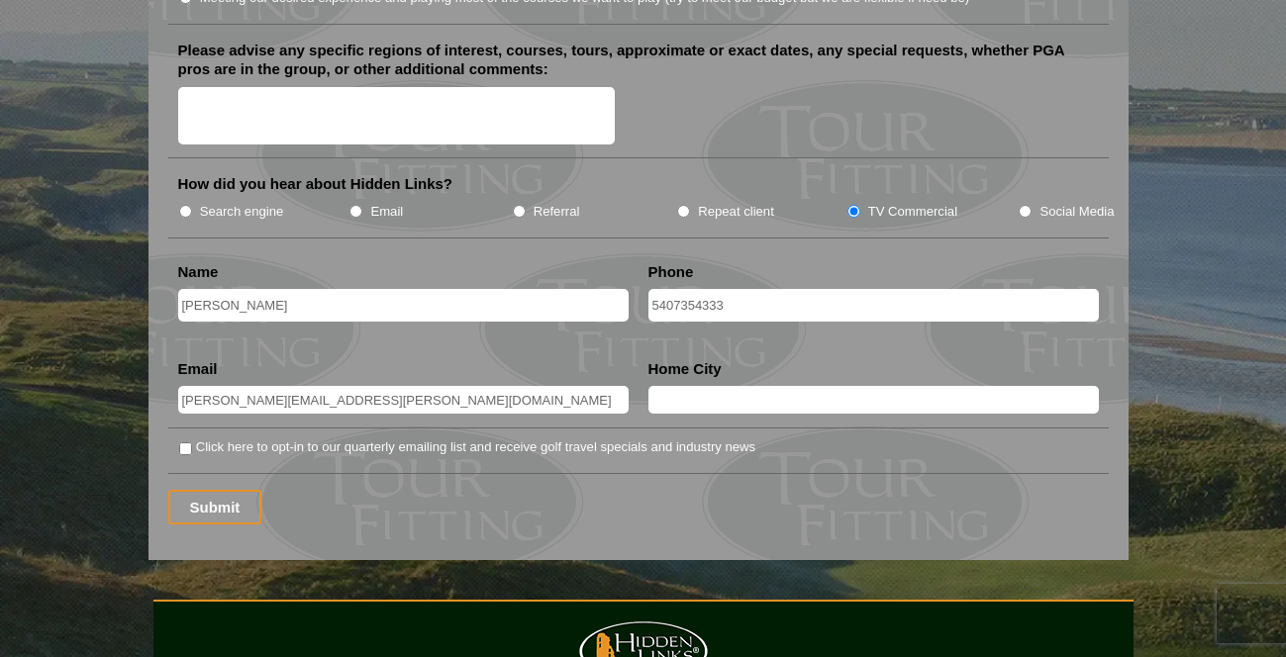
type input "[PERSON_NAME]"
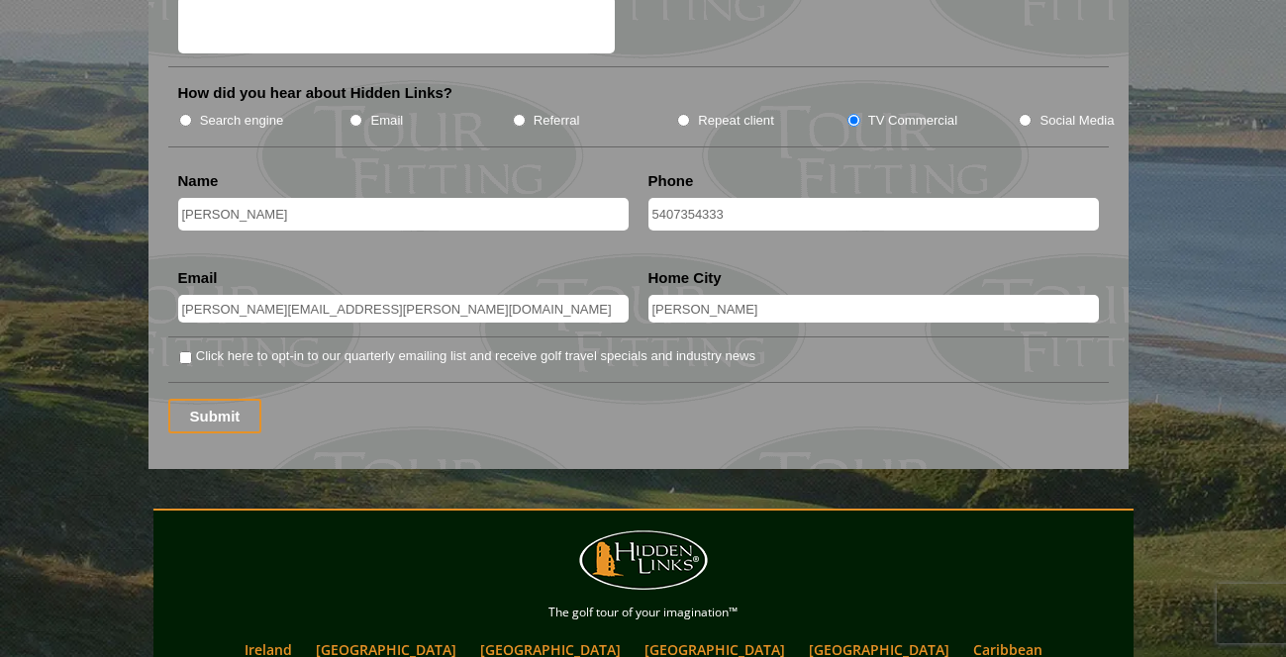
scroll to position [2589, 0]
click at [218, 398] on input "Submit" at bounding box center [215, 415] width 94 height 35
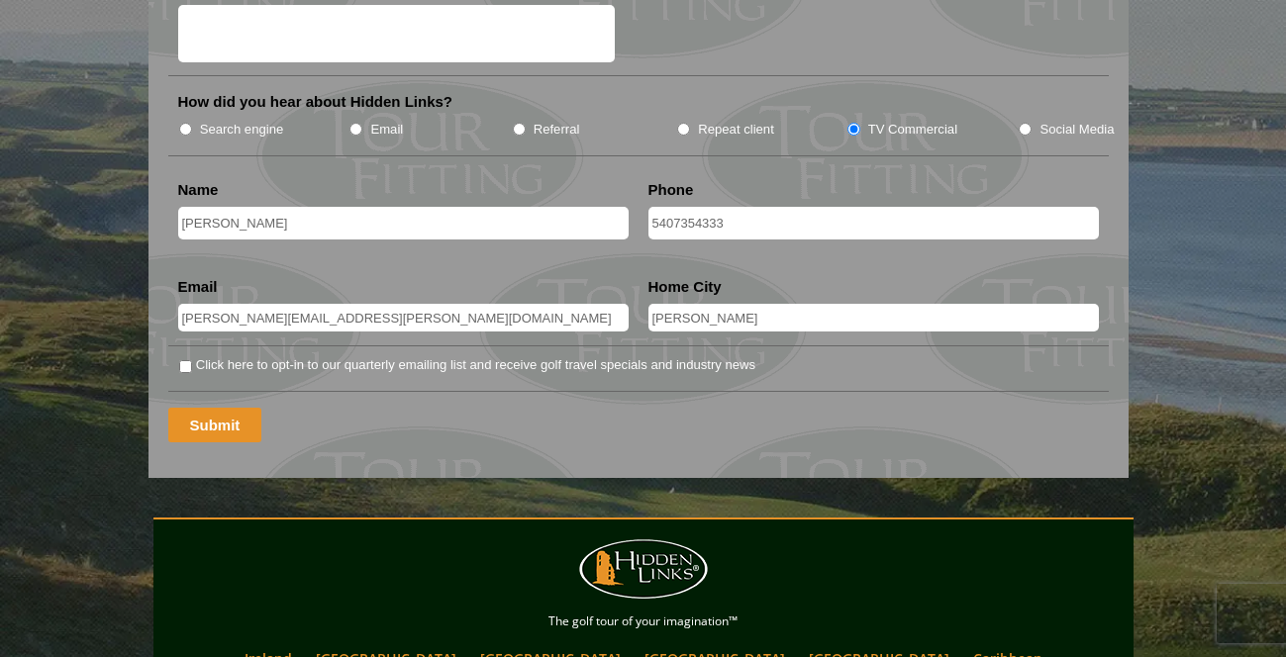
scroll to position [1137, 0]
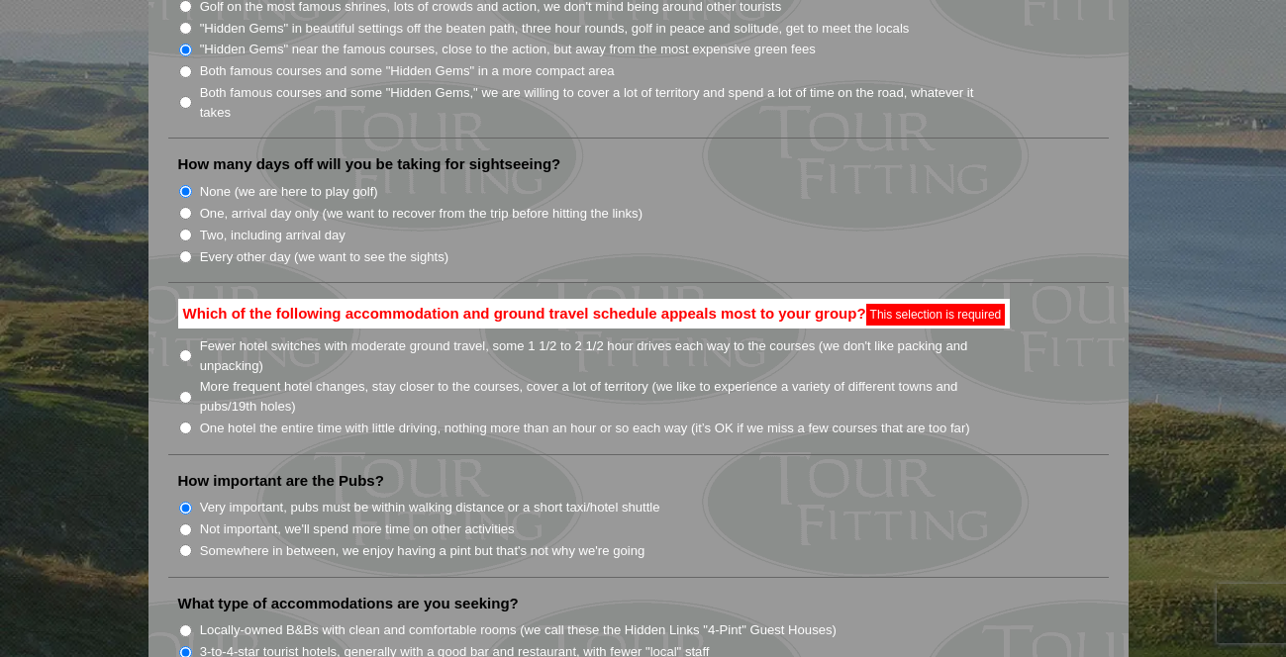
click at [191, 417] on li "One hotel the entire time with little driving, nothing more than an hour or so …" at bounding box center [646, 428] width 937 height 22
click at [187, 422] on input "One hotel the entire time with little driving, nothing more than an hour or so …" at bounding box center [185, 428] width 13 height 13
radio input "true"
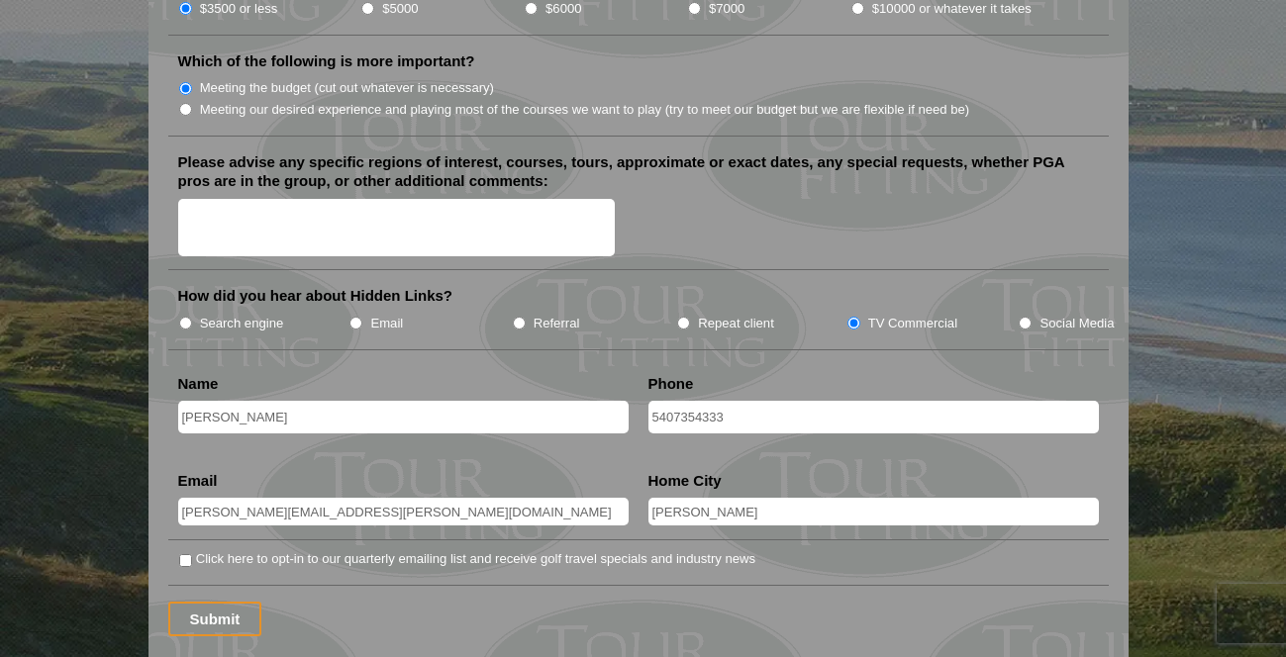
scroll to position [2413, 0]
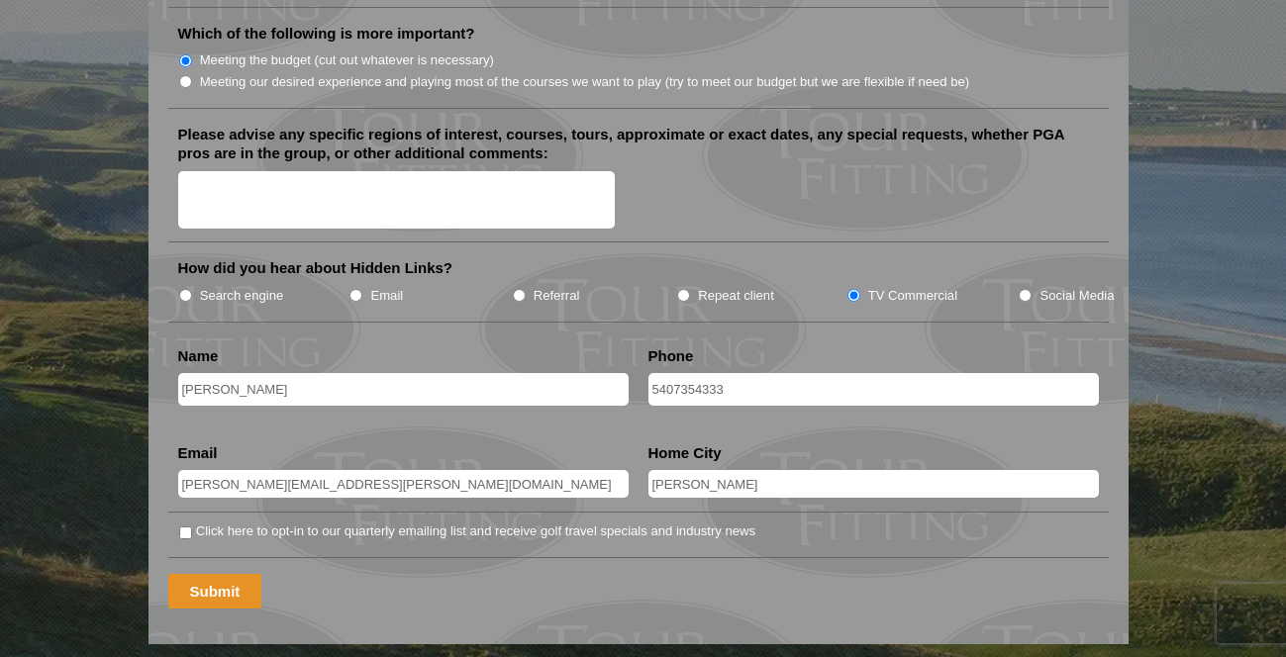
click at [222, 574] on input "Submit" at bounding box center [215, 591] width 94 height 35
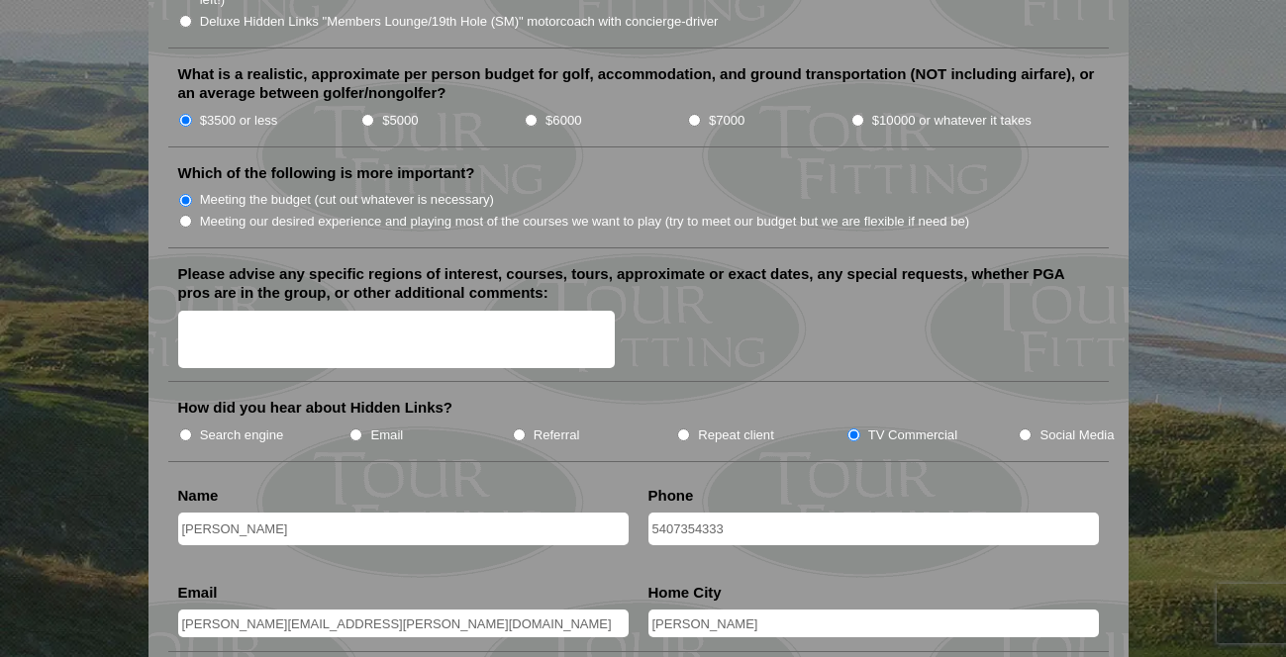
scroll to position [2315, 0]
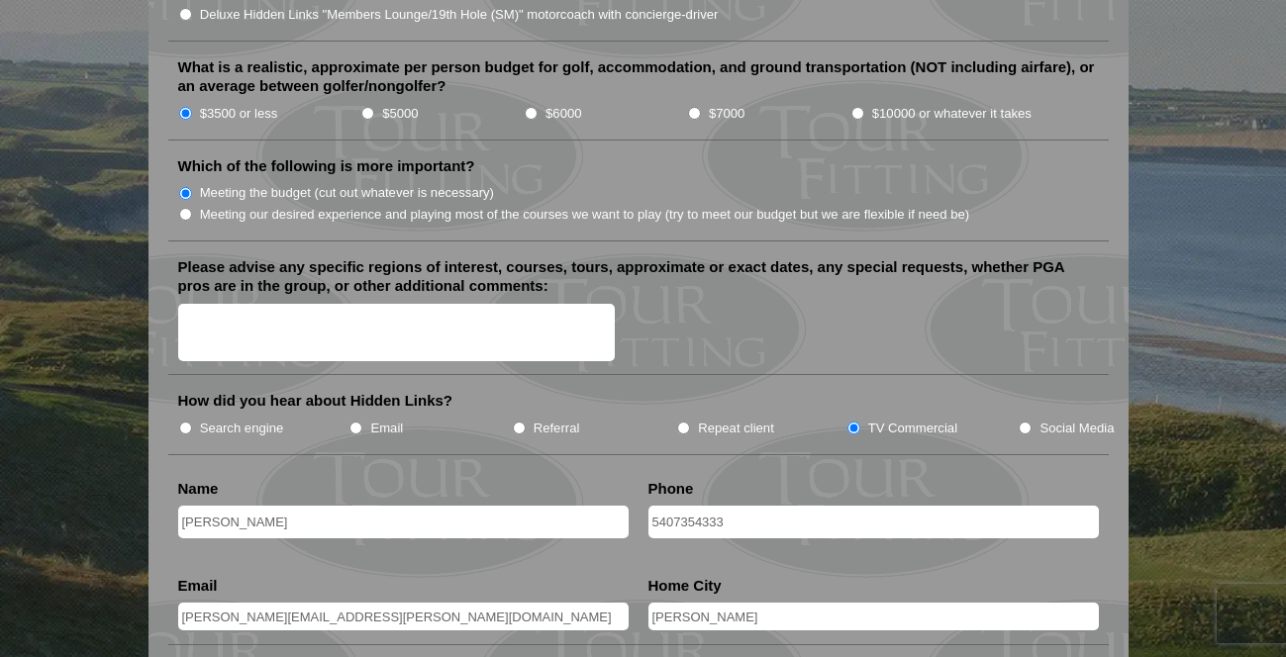
click at [340, 304] on textarea "Please advise any specific regions of interest, courses, tours, approximate or …" at bounding box center [397, 333] width 438 height 58
click at [262, 304] on textarea "SC or [GEOGRAPHIC_DATA], [GEOGRAPHIC_DATA] courses" at bounding box center [397, 333] width 438 height 58
click at [379, 304] on textarea "SC or [GEOGRAPHIC_DATA], nice courses" at bounding box center [397, 333] width 438 height 58
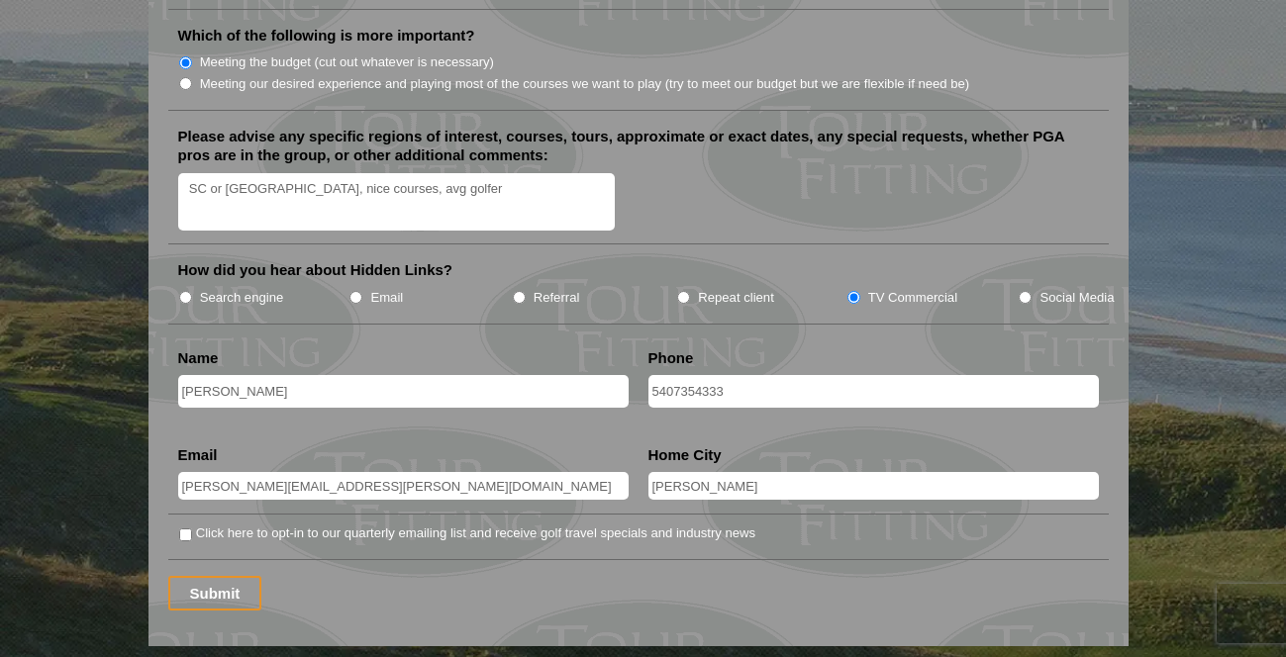
scroll to position [2449, 0]
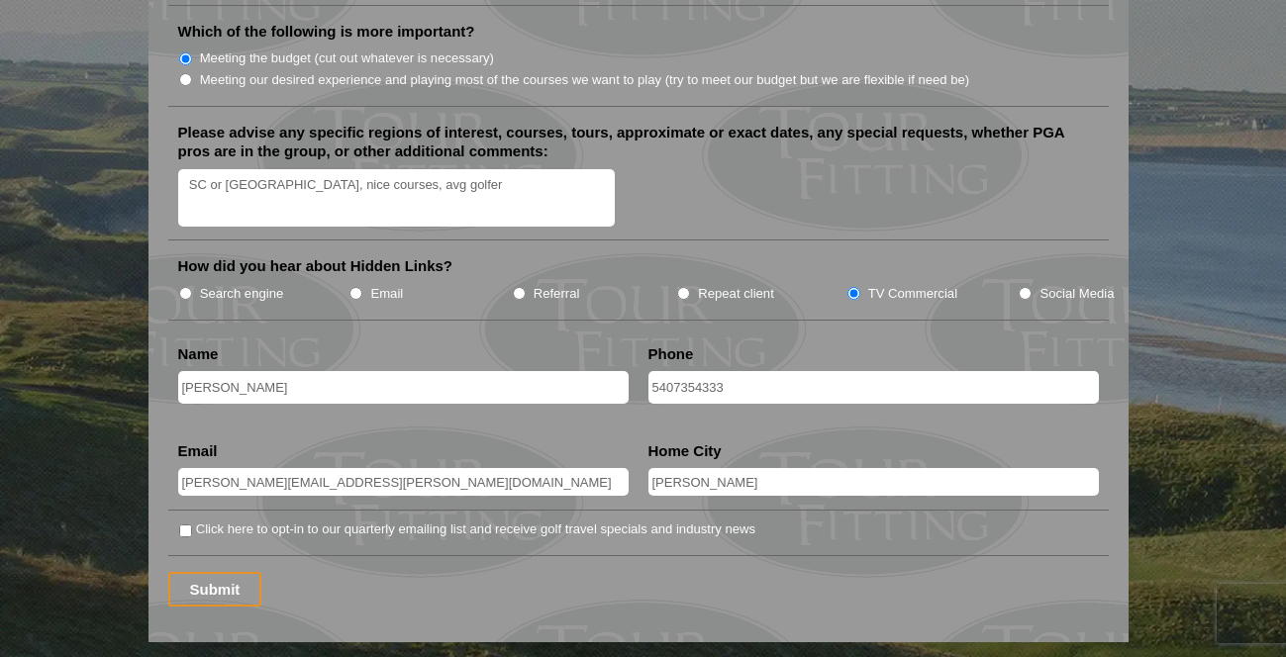
type textarea "SC or [GEOGRAPHIC_DATA], nice courses, avg golfer"
click at [187, 525] on input "Click here to opt-in to our quarterly emailing list and receive golf travel spe…" at bounding box center [185, 531] width 13 height 13
checkbox input "true"
click at [216, 572] on input "Submit" at bounding box center [215, 589] width 94 height 35
